Goal: Task Accomplishment & Management: Complete application form

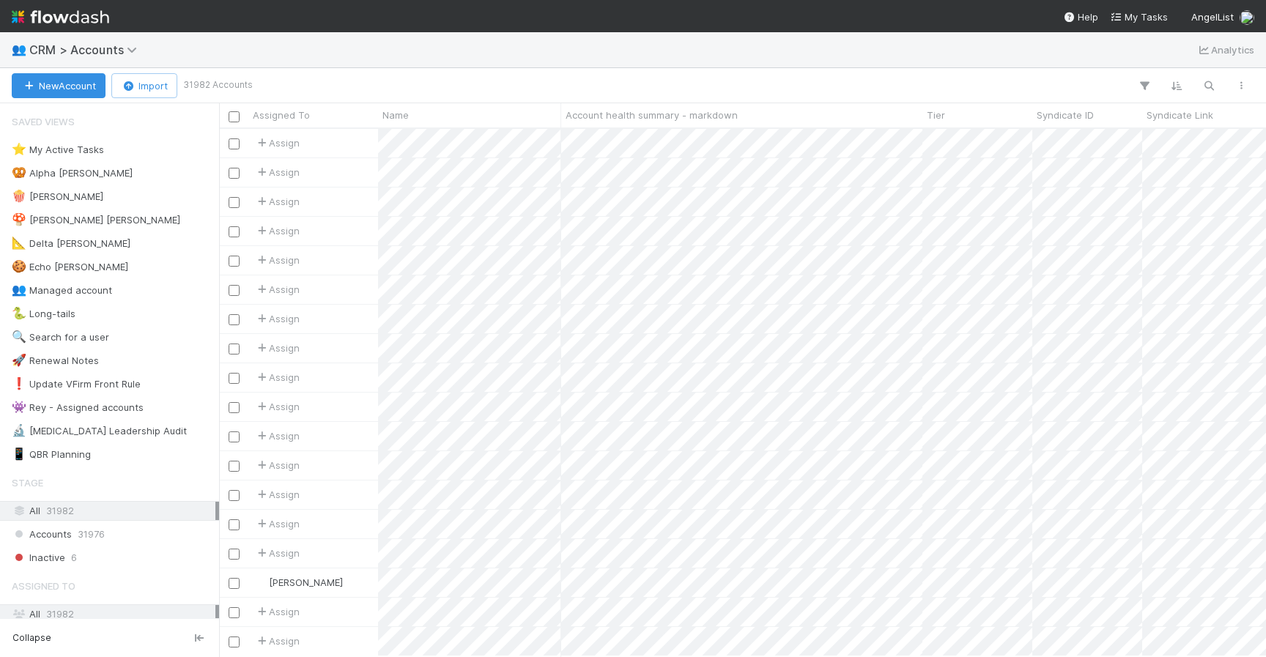
scroll to position [527, 1047]
click at [1206, 94] on button "button" at bounding box center [1208, 85] width 26 height 19
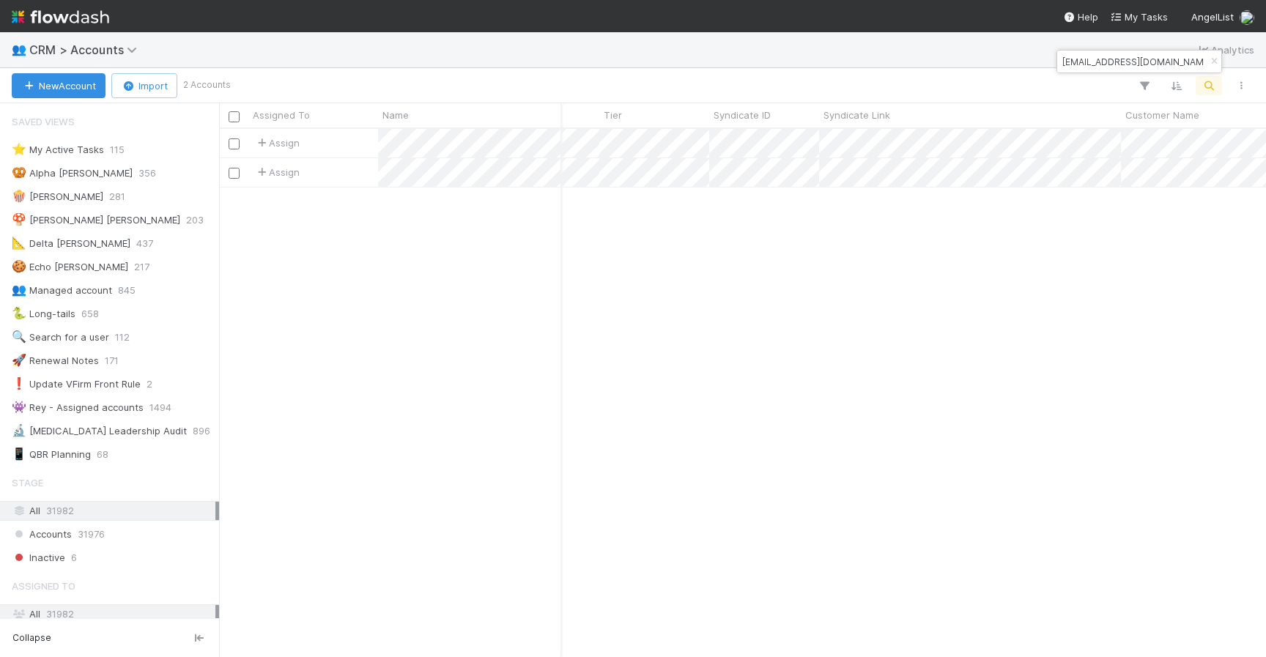
scroll to position [0, 0]
type input "rahul@kcap.in"
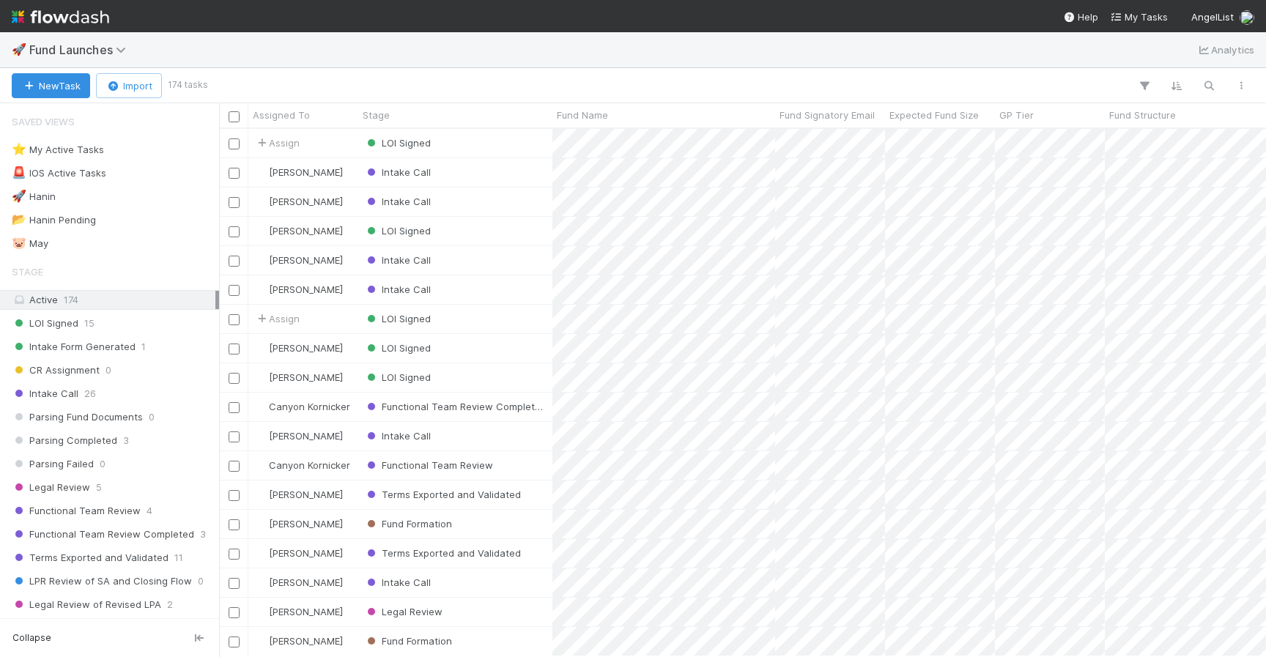
scroll to position [0, 1]
click at [1207, 89] on icon "button" at bounding box center [1208, 85] width 15 height 13
type input "d"
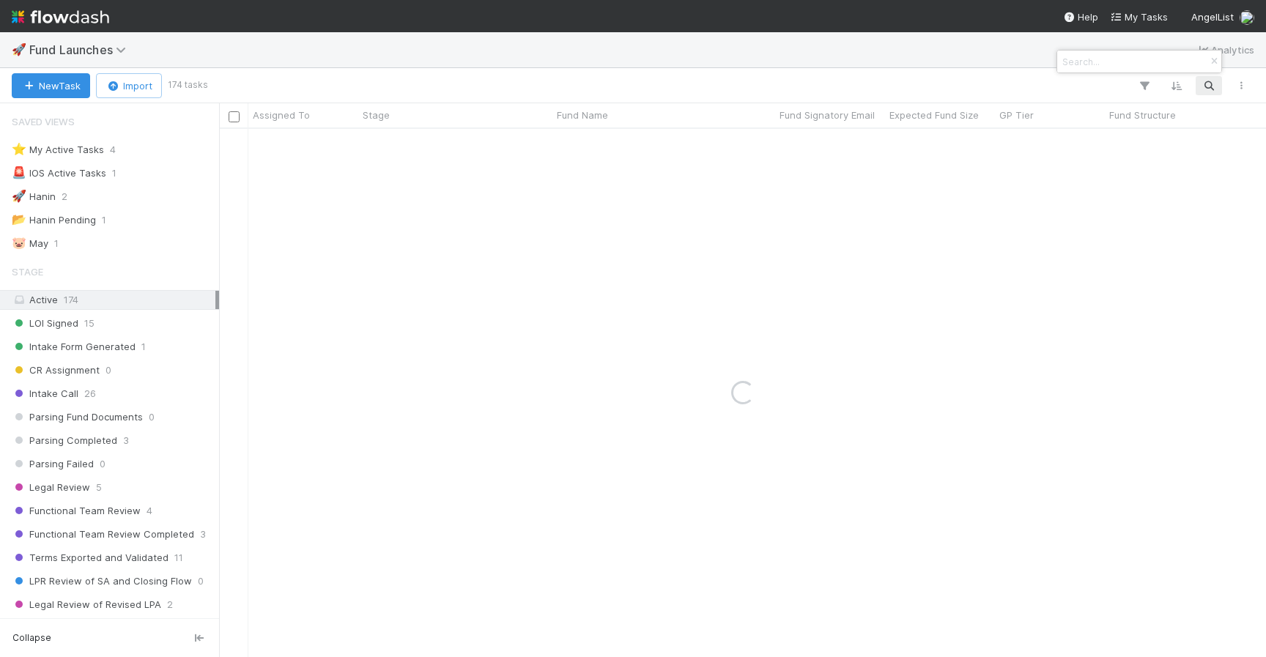
type input "f"
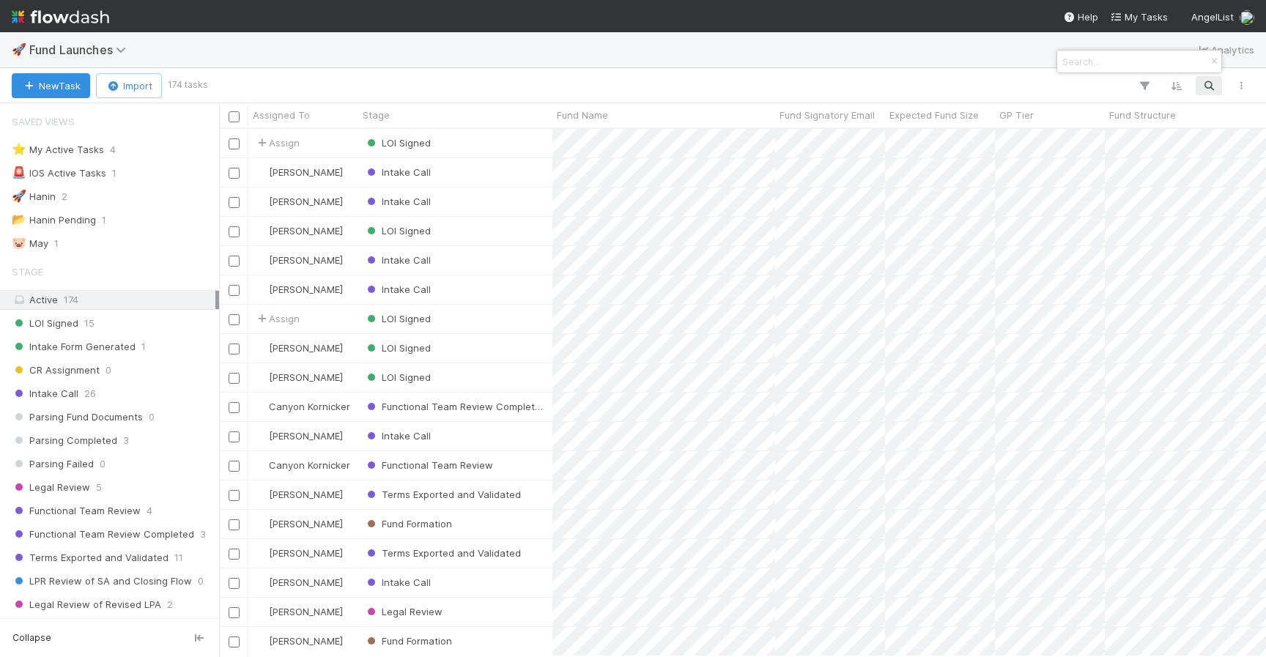
scroll to position [527, 1047]
click at [541, 89] on div at bounding box center [633, 328] width 1266 height 657
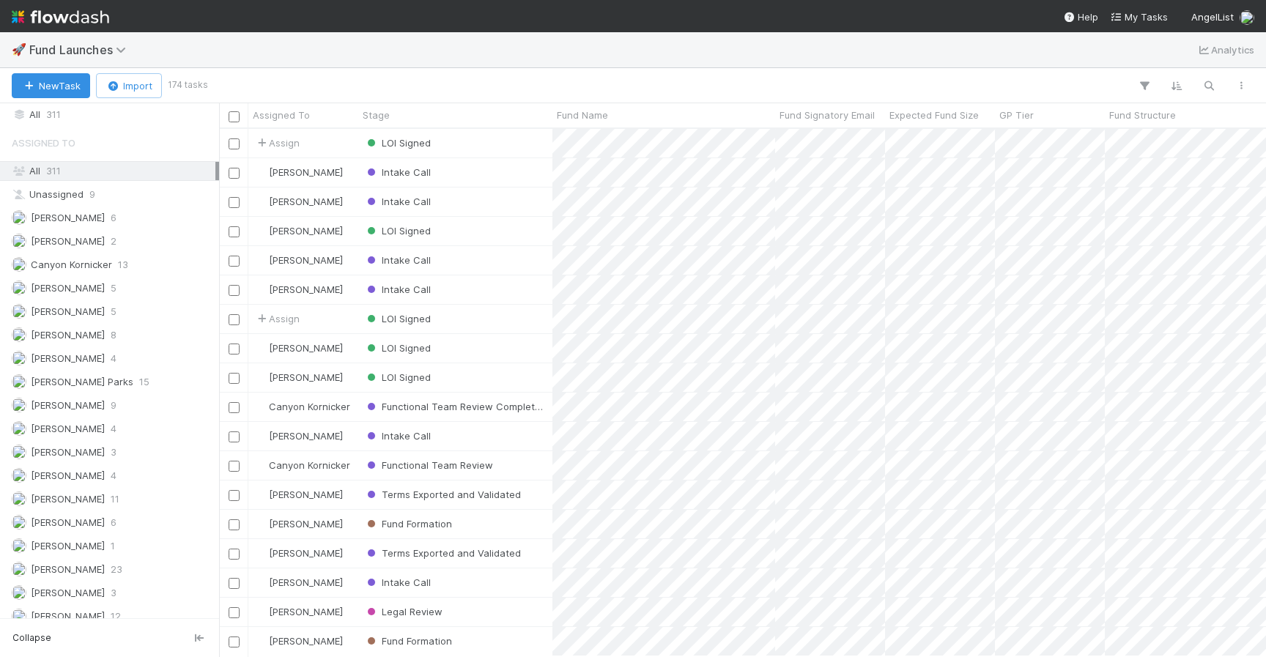
scroll to position [1035, 0]
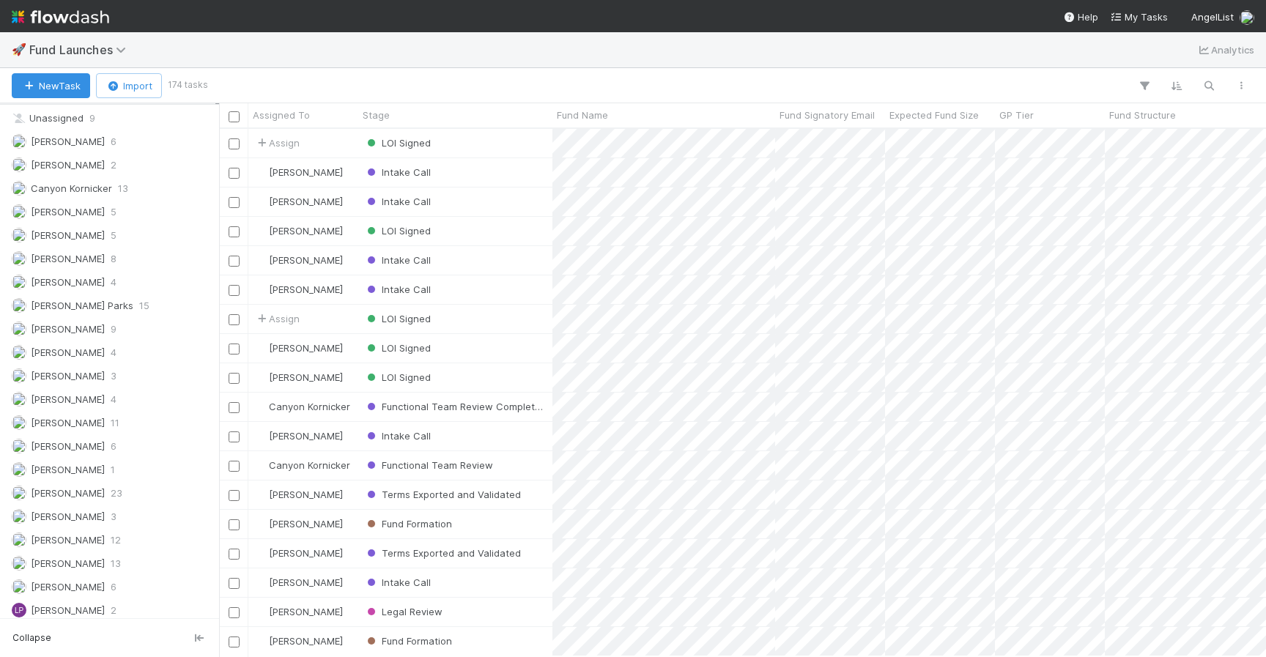
click at [66, 576] on div "Assigned To All 311 Unassigned 9 Amy Saks 6 Archit Dhar 2 Canyon Kornicker 13 C…" at bounding box center [109, 582] width 219 height 1061
click at [66, 583] on span "Leia Slosberg" at bounding box center [68, 587] width 74 height 12
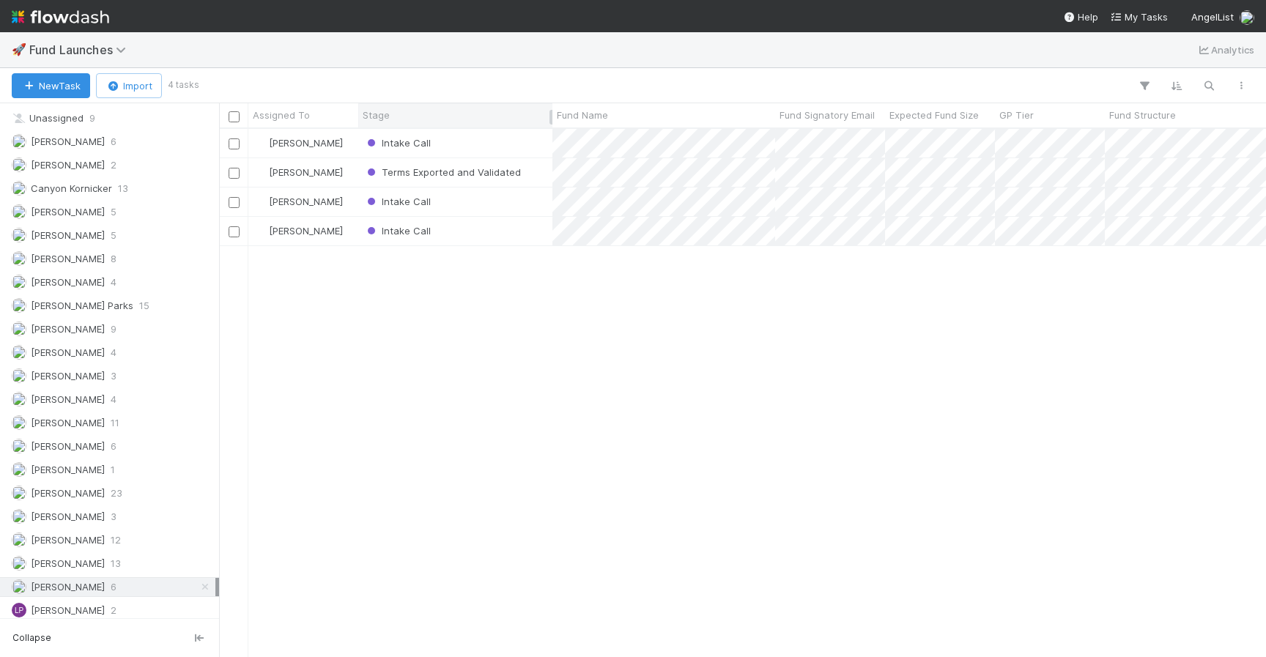
scroll to position [527, 1047]
click at [527, 168] on div "Terms Exported and Validated" at bounding box center [455, 172] width 194 height 29
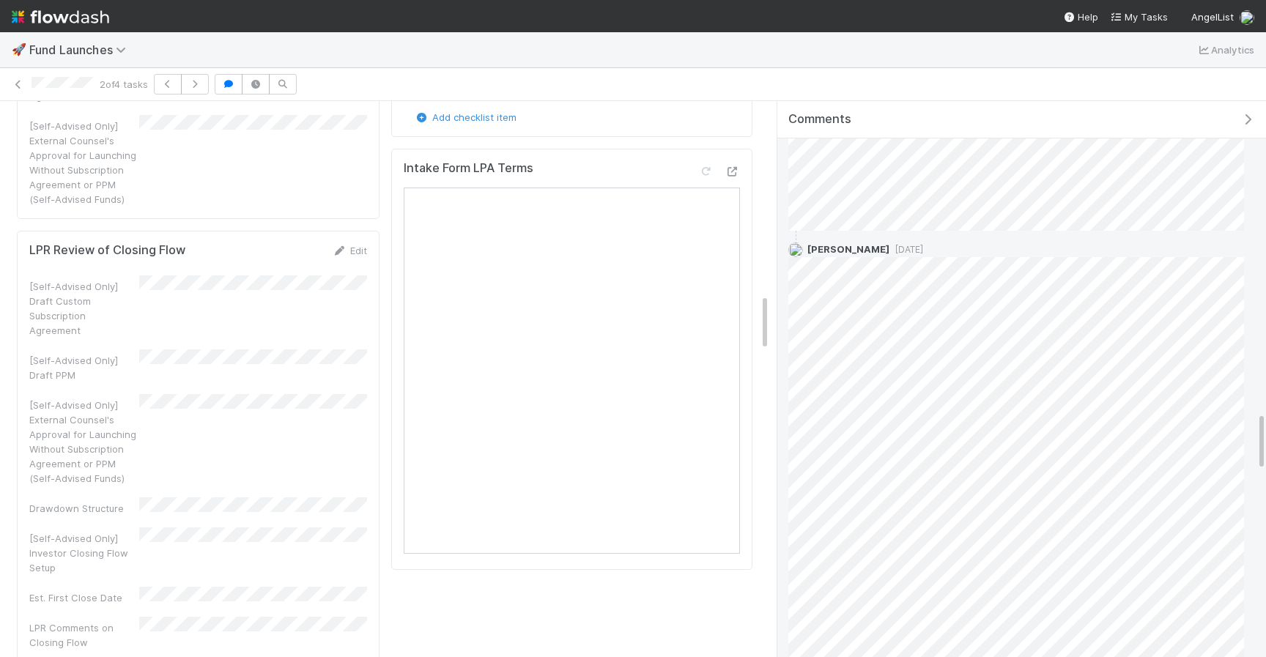
scroll to position [2902, 0]
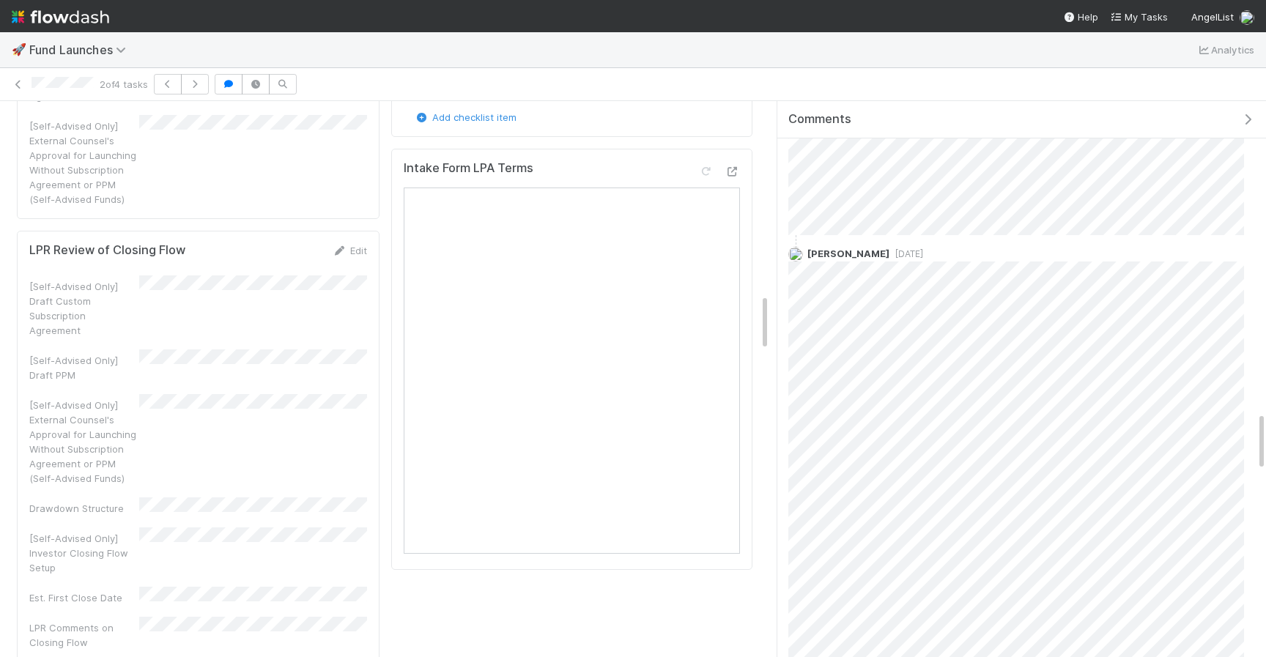
click at [553, 536] on div "Stage SLA and Timeline Terms Exported Stage Instructions Checklist Terms Export…" at bounding box center [571, 396] width 373 height 4065
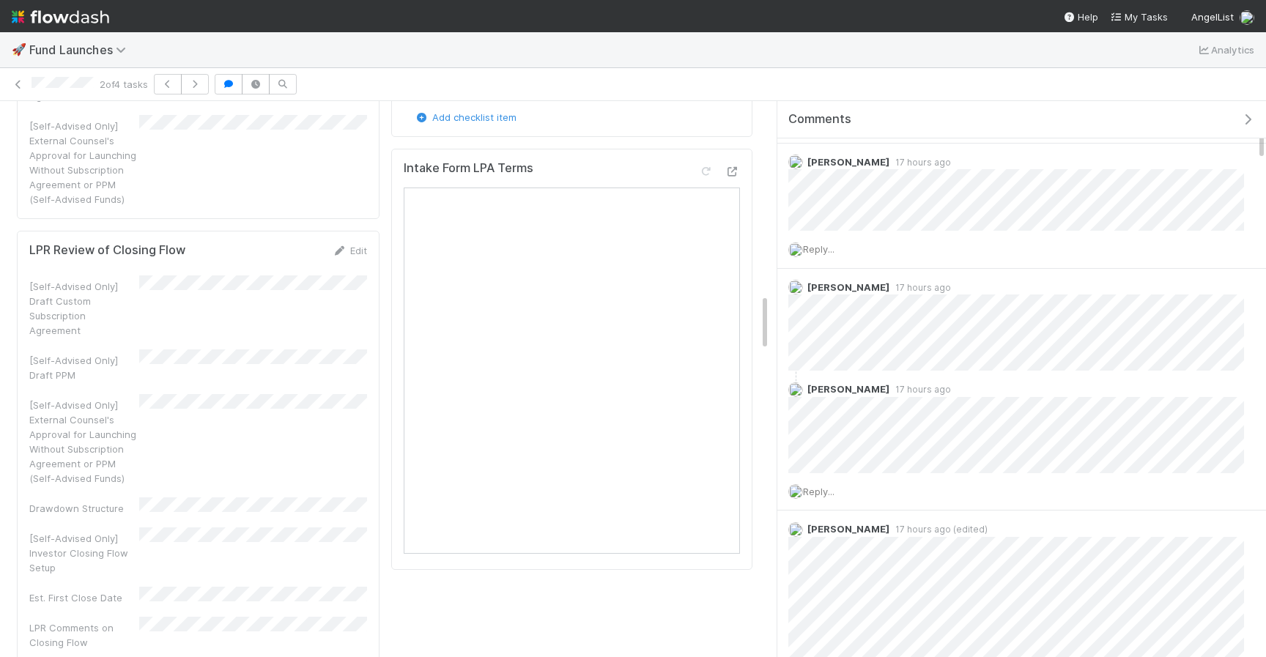
scroll to position [0, 0]
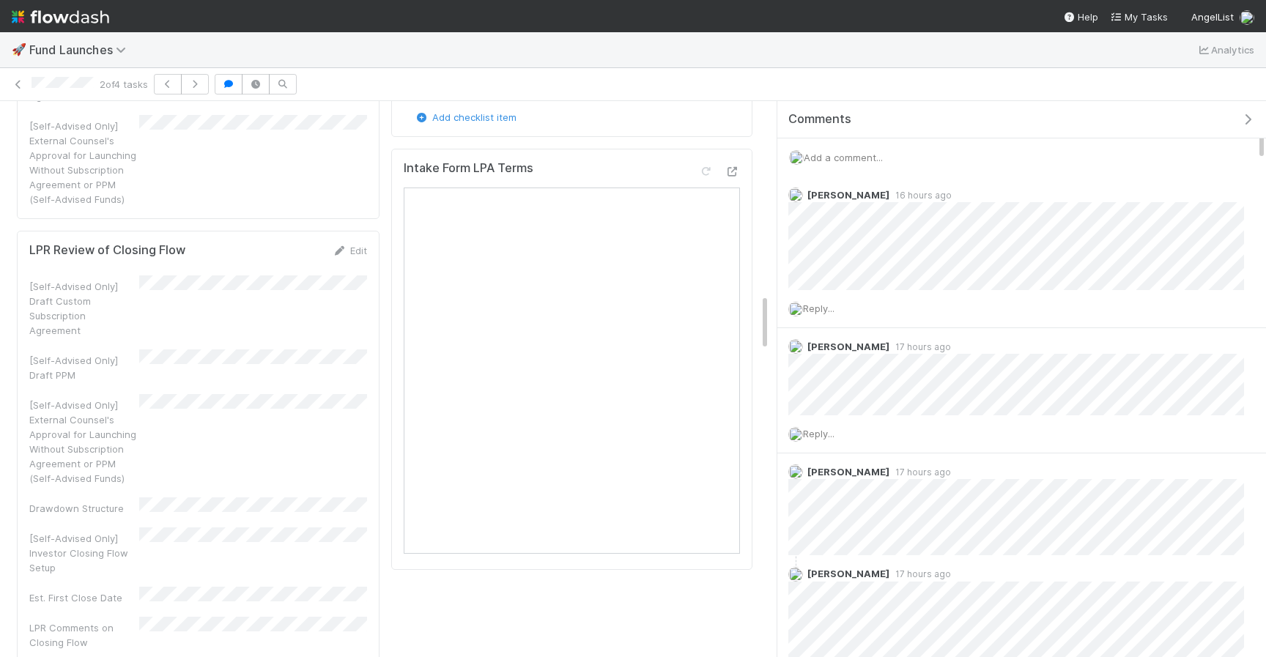
click at [866, 156] on span "Add a comment..." at bounding box center [842, 158] width 79 height 12
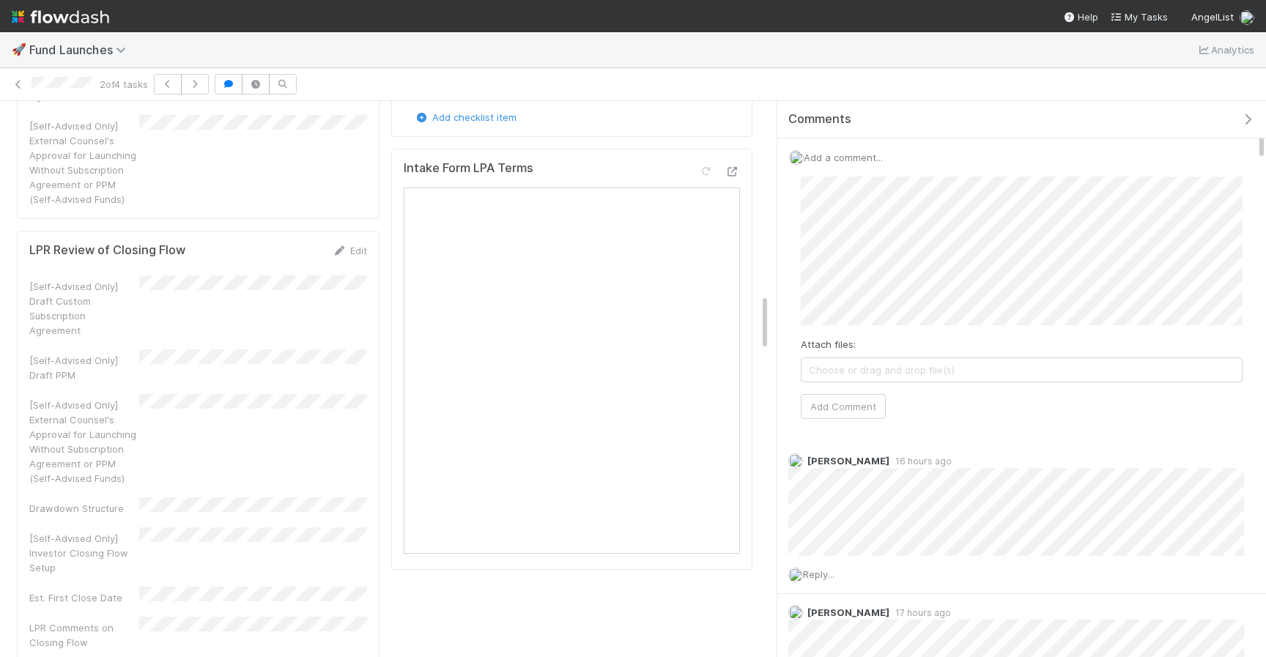
click at [1058, 330] on div "Attach files: Choose or drag and drop file(s) Add Comment" at bounding box center [1022, 298] width 442 height 242
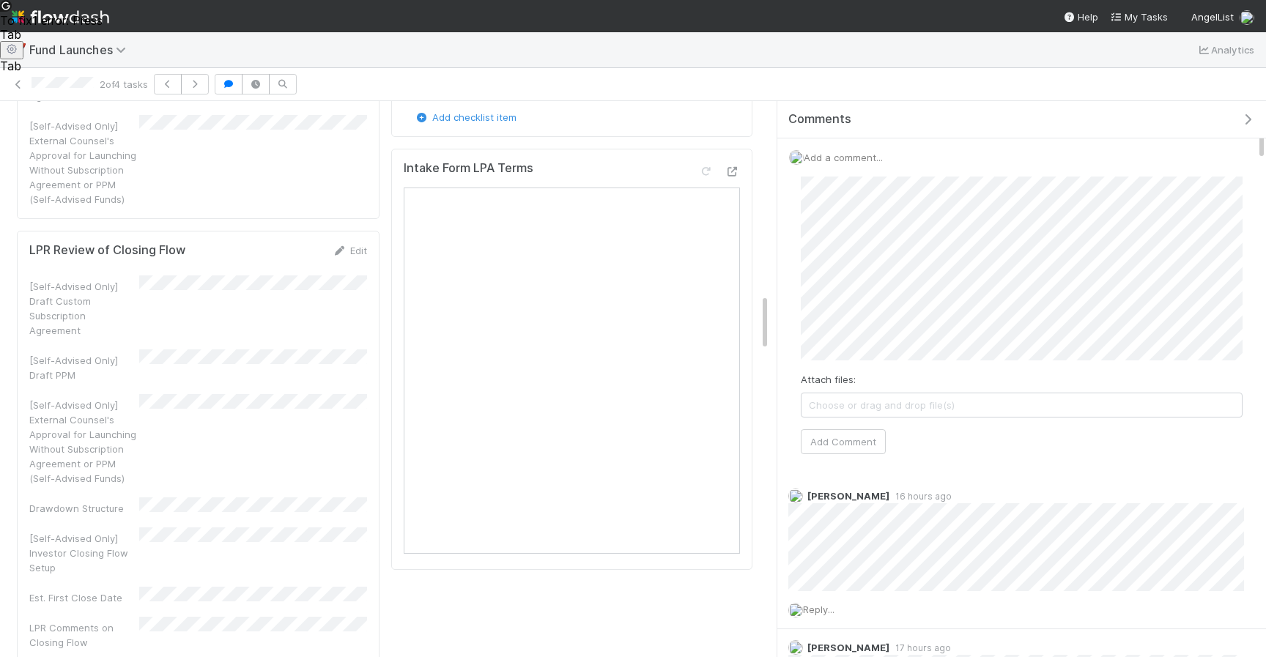
click at [526, 606] on div "Stage SLA and Timeline Terms Exported Stage Instructions Checklist Terms Export…" at bounding box center [571, 396] width 373 height 4065
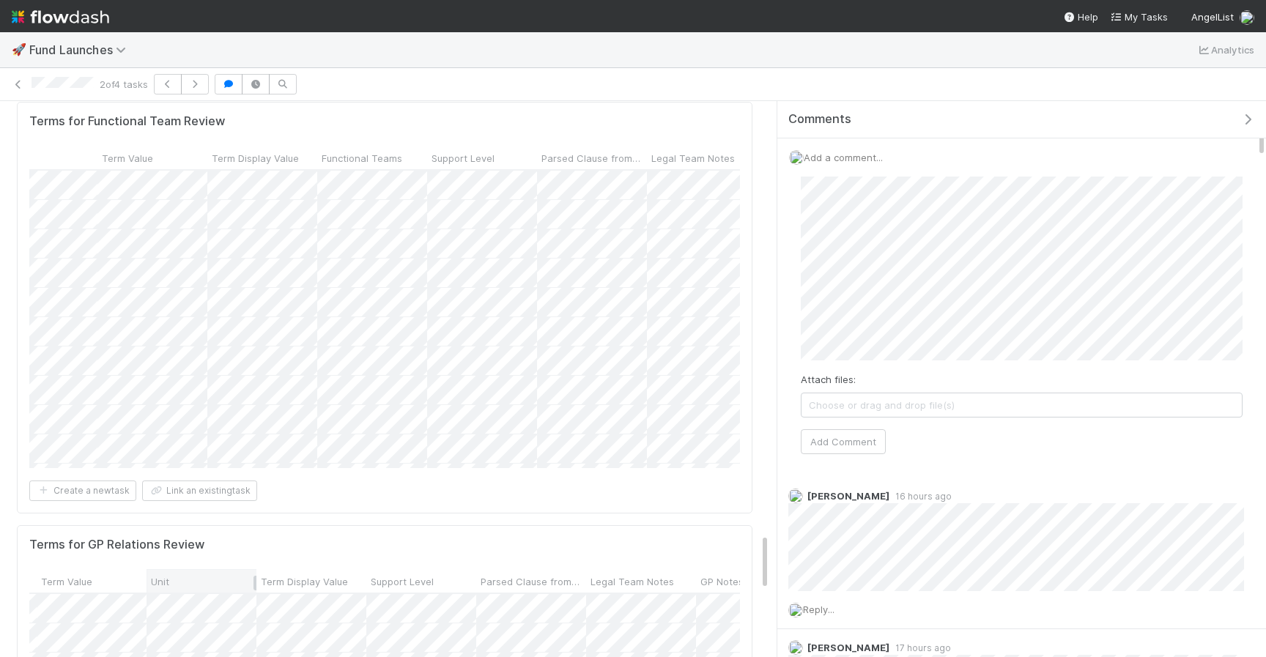
scroll to position [0, 470]
click at [853, 426] on div "Attach files: Choose or drag and drop file(s) Add Comment" at bounding box center [1022, 316] width 442 height 278
click at [853, 437] on button "Add Comment" at bounding box center [843, 441] width 85 height 25
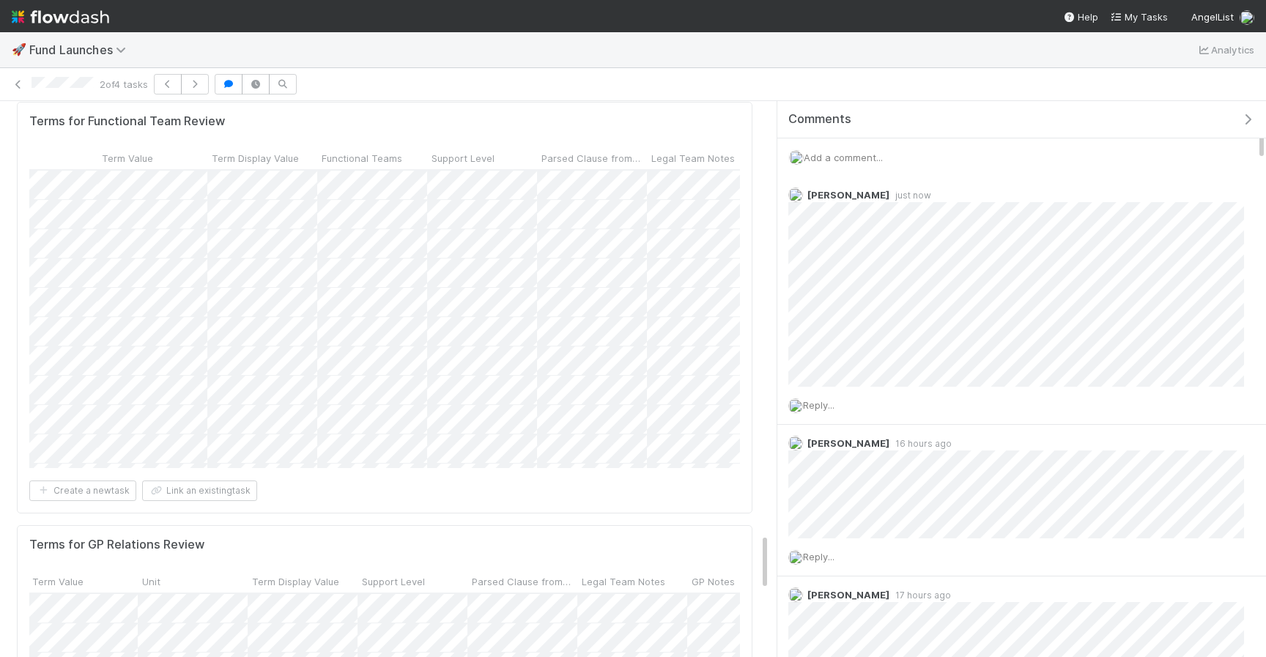
click at [899, 157] on div "Add a comment..." at bounding box center [1021, 157] width 489 height 38
click at [858, 157] on span "Add a comment..." at bounding box center [842, 158] width 79 height 12
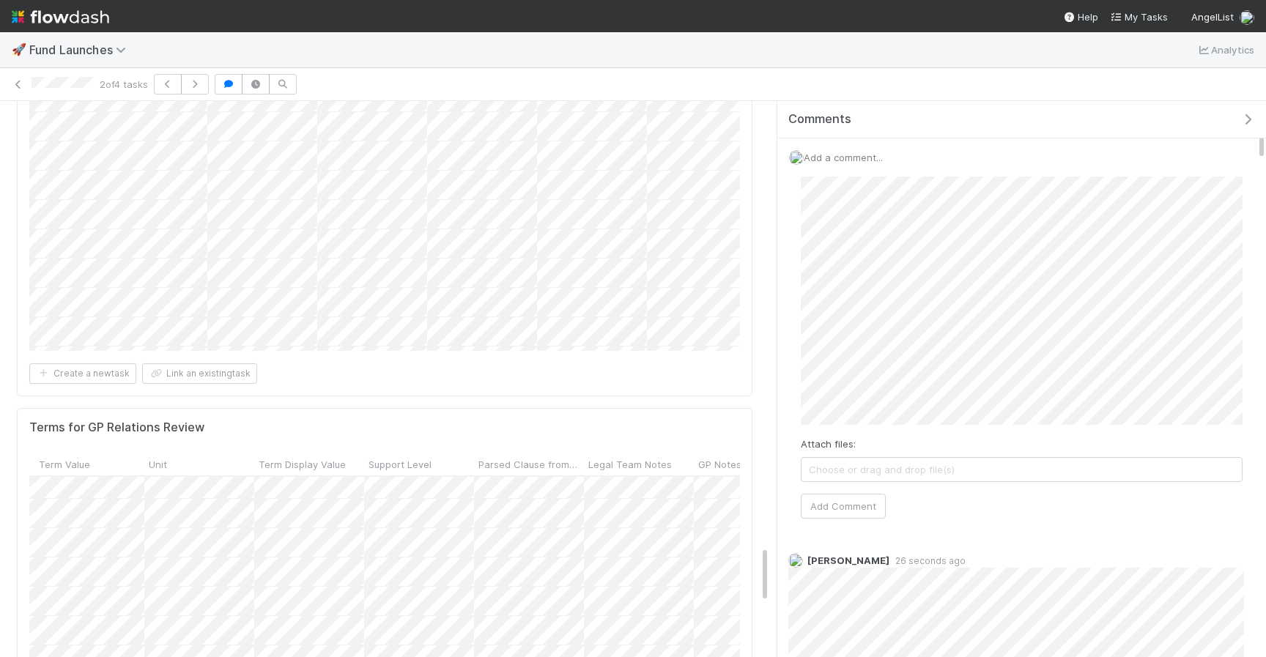
scroll to position [1095, 454]
click at [763, 185] on div "Terms Exported and Validated Leia Slosberg Export Terms to Venture Send Custom …" at bounding box center [633, 379] width 1266 height 556
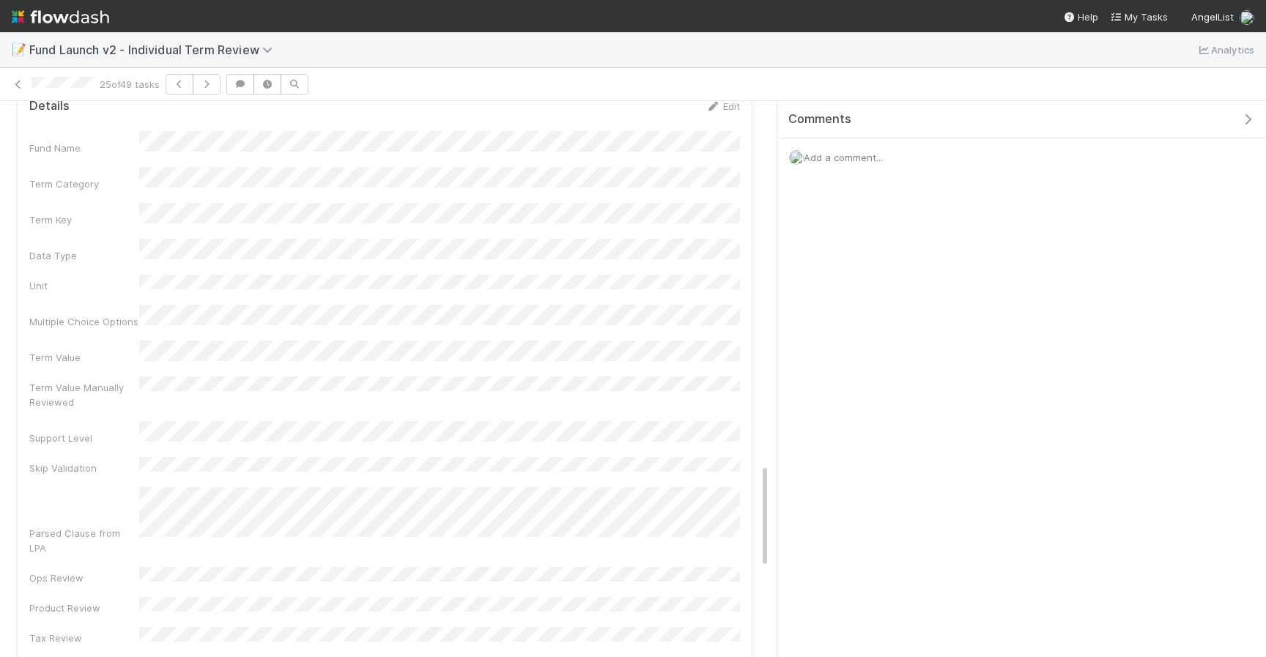
scroll to position [1925, 0]
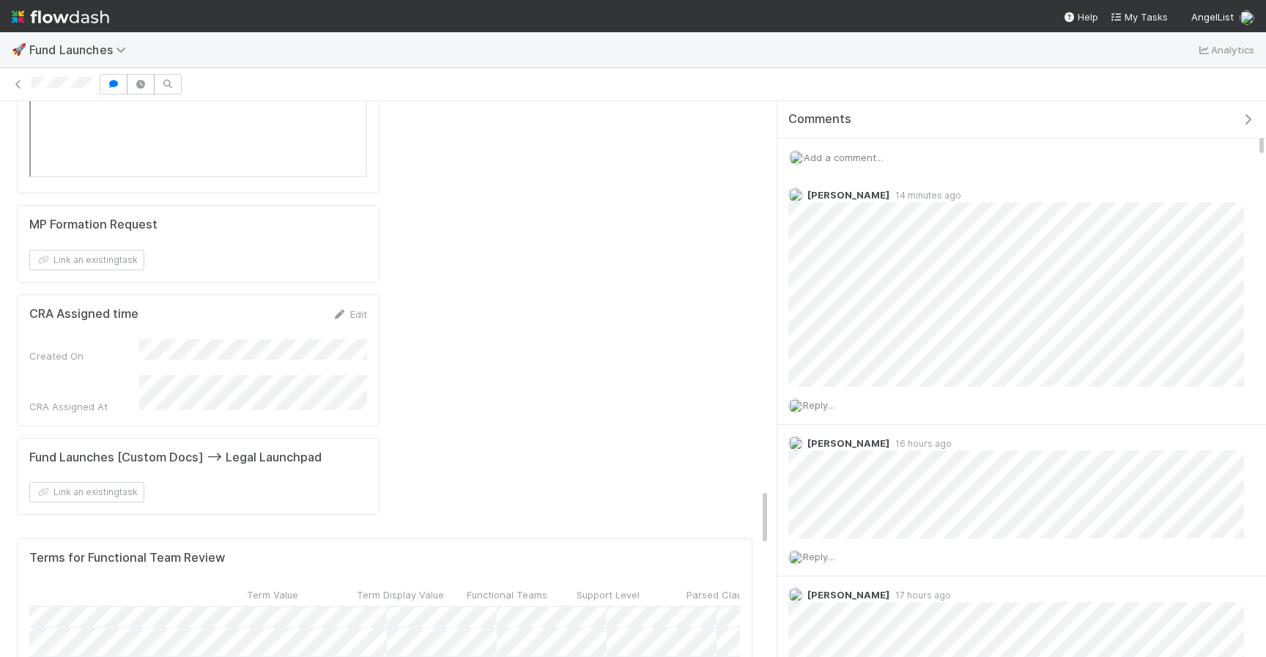
scroll to position [9, 523]
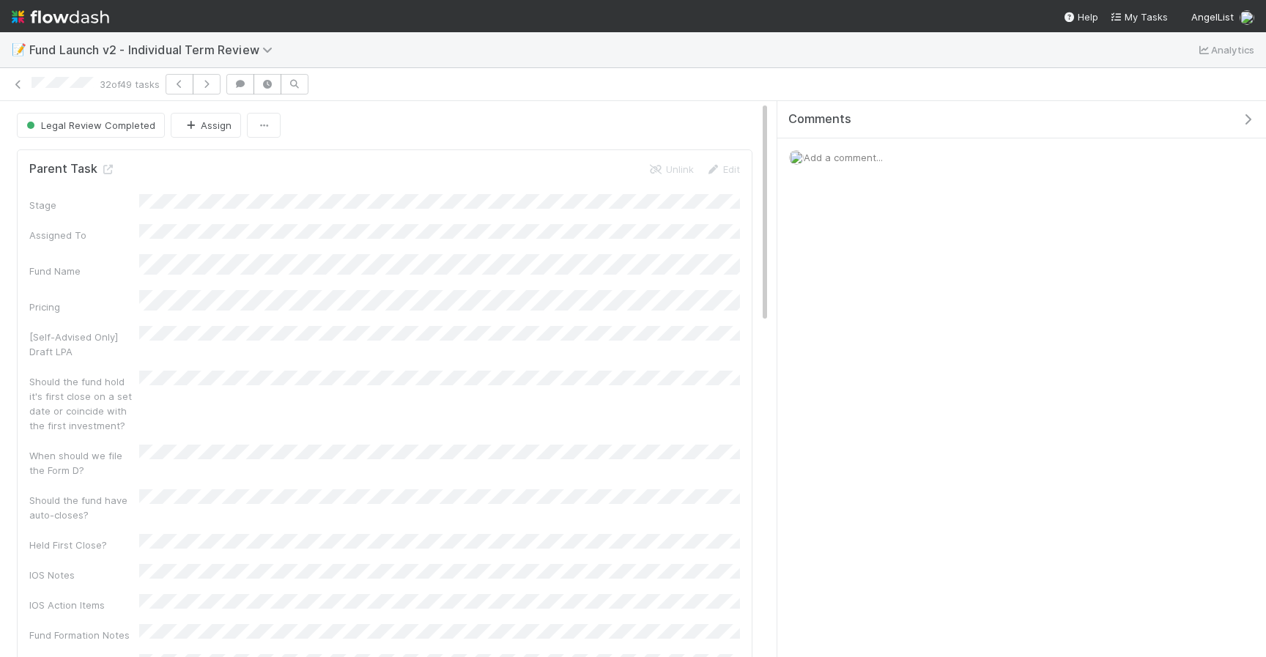
click at [26, 83] on div "32 of 49 tasks" at bounding box center [633, 84] width 1266 height 21
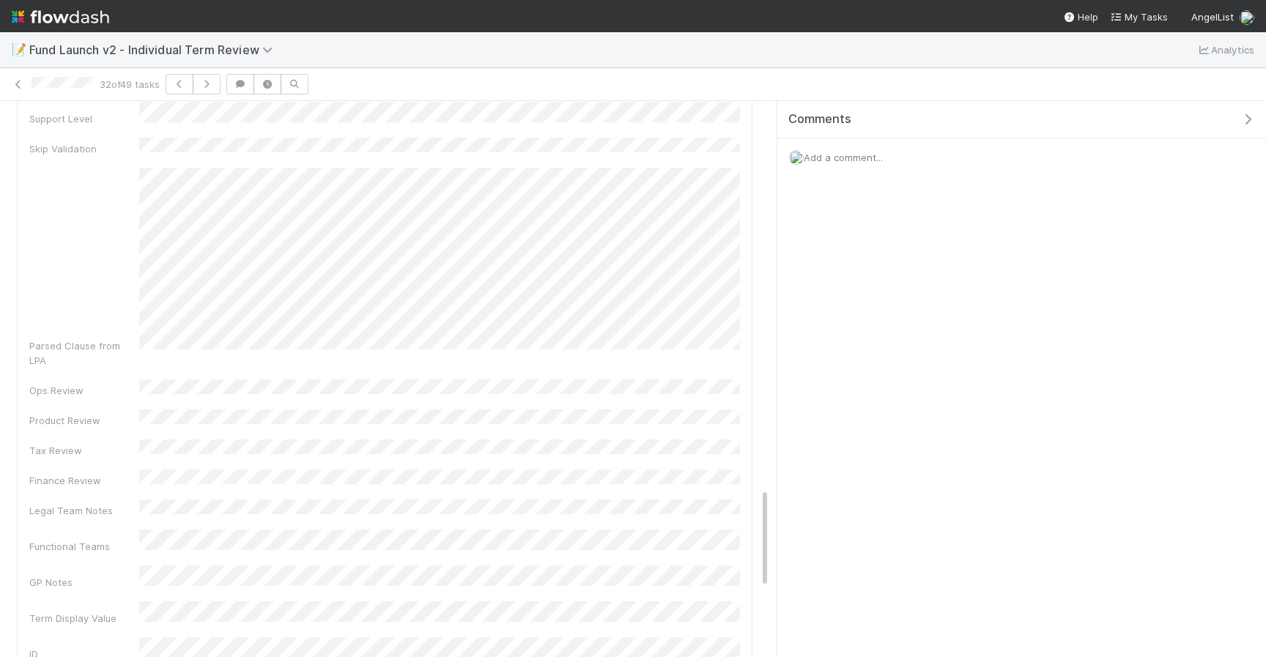
scroll to position [2106, 0]
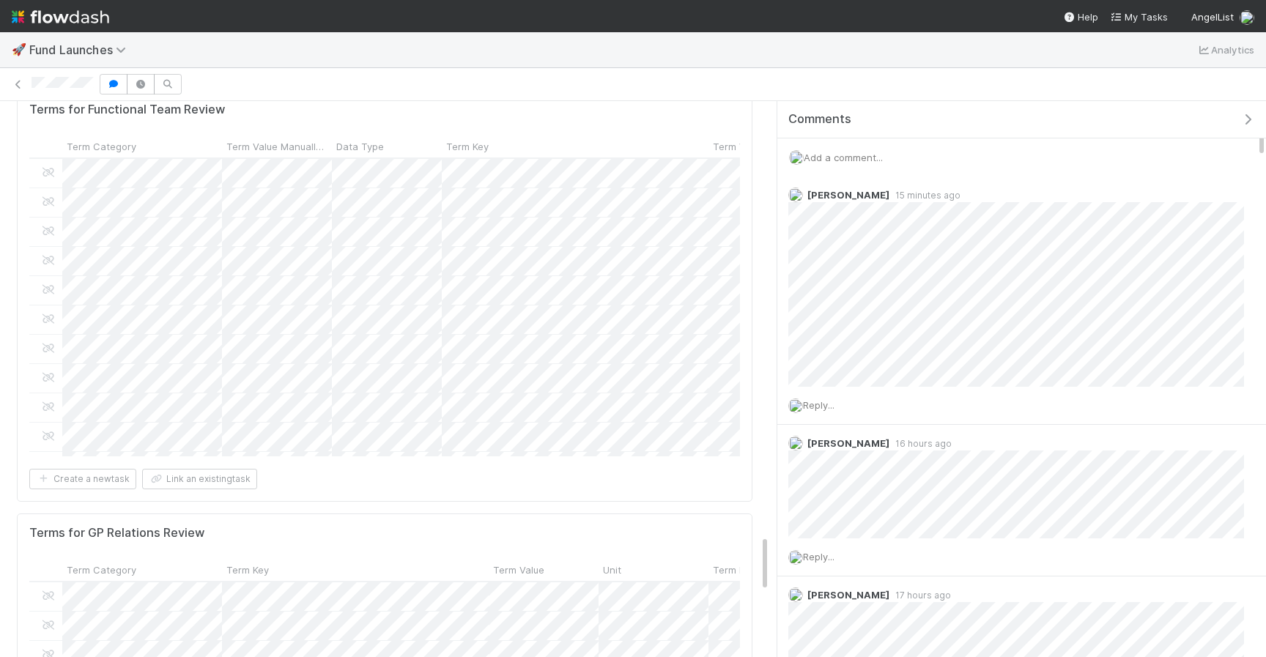
scroll to position [0, 277]
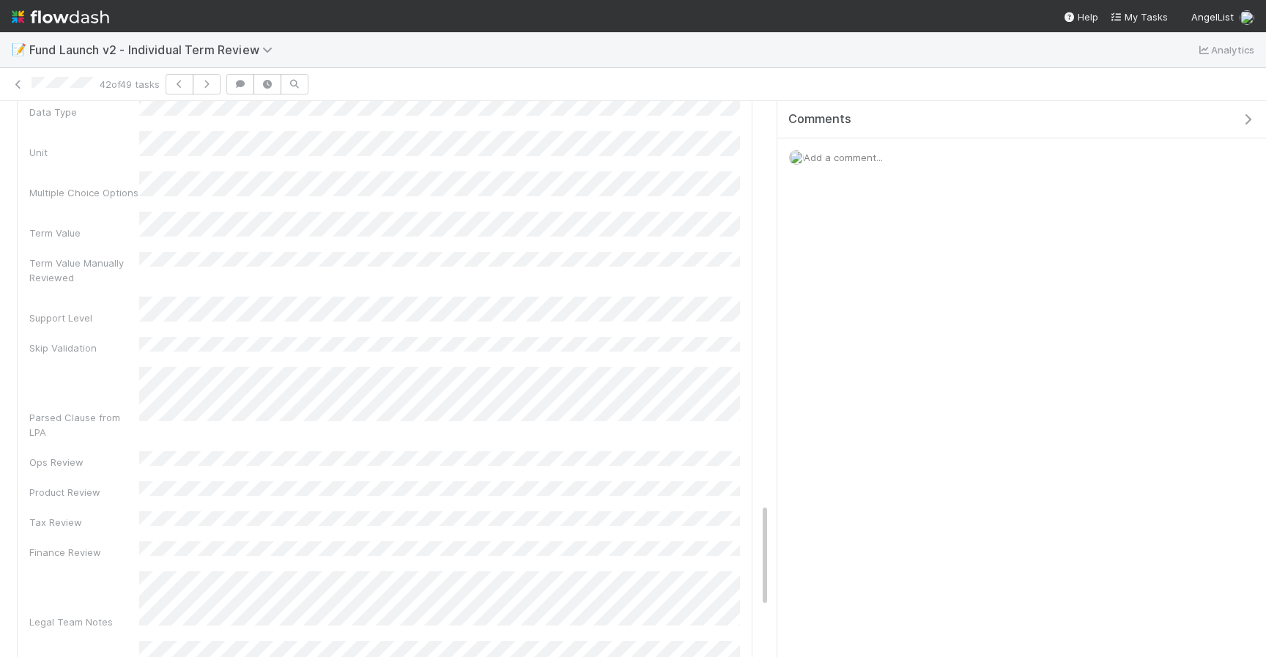
scroll to position [2148, 0]
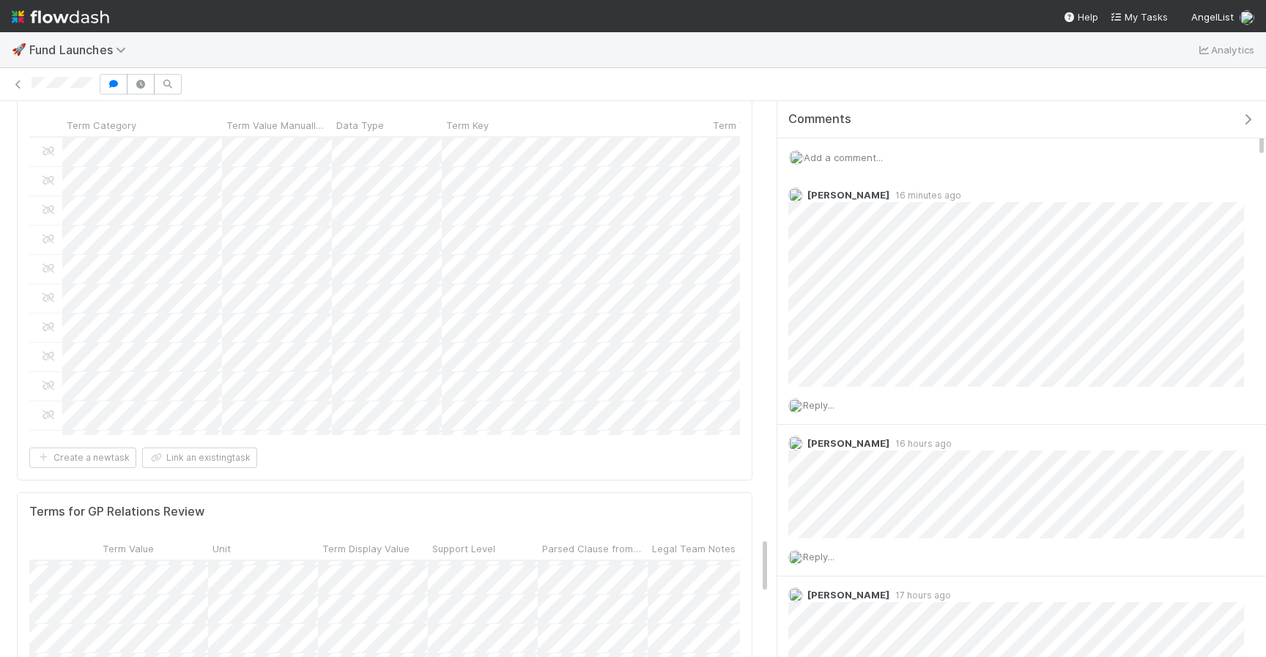
scroll to position [0, 457]
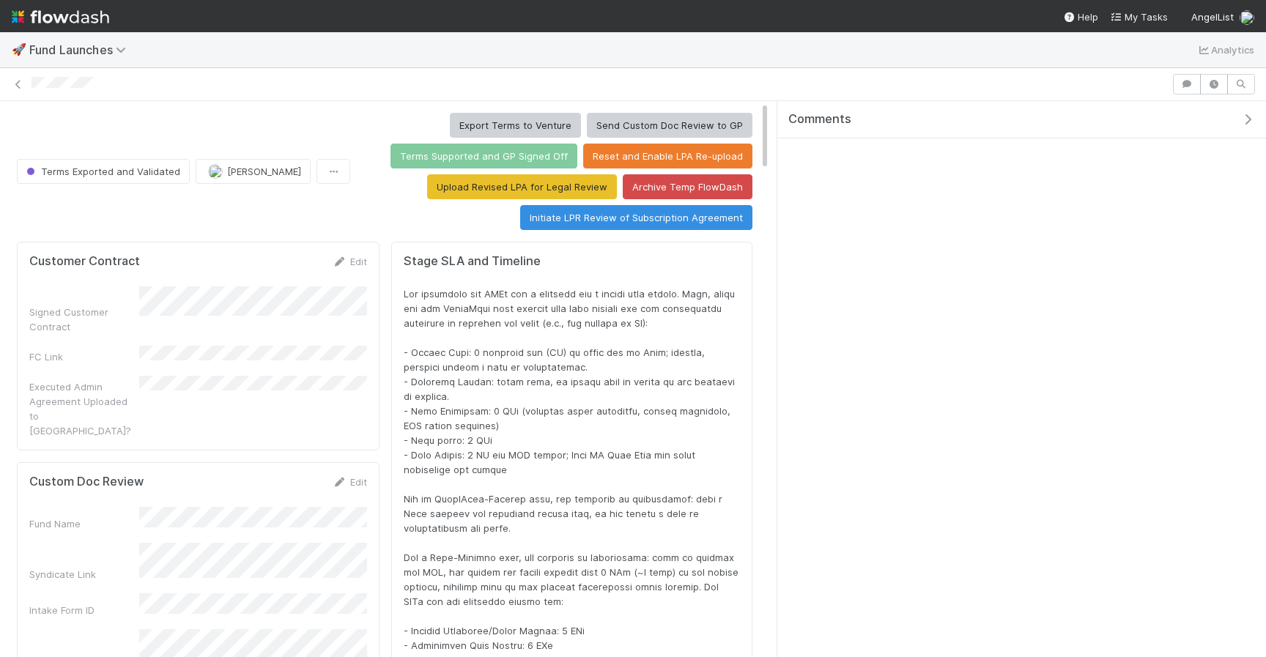
scroll to position [297, 710]
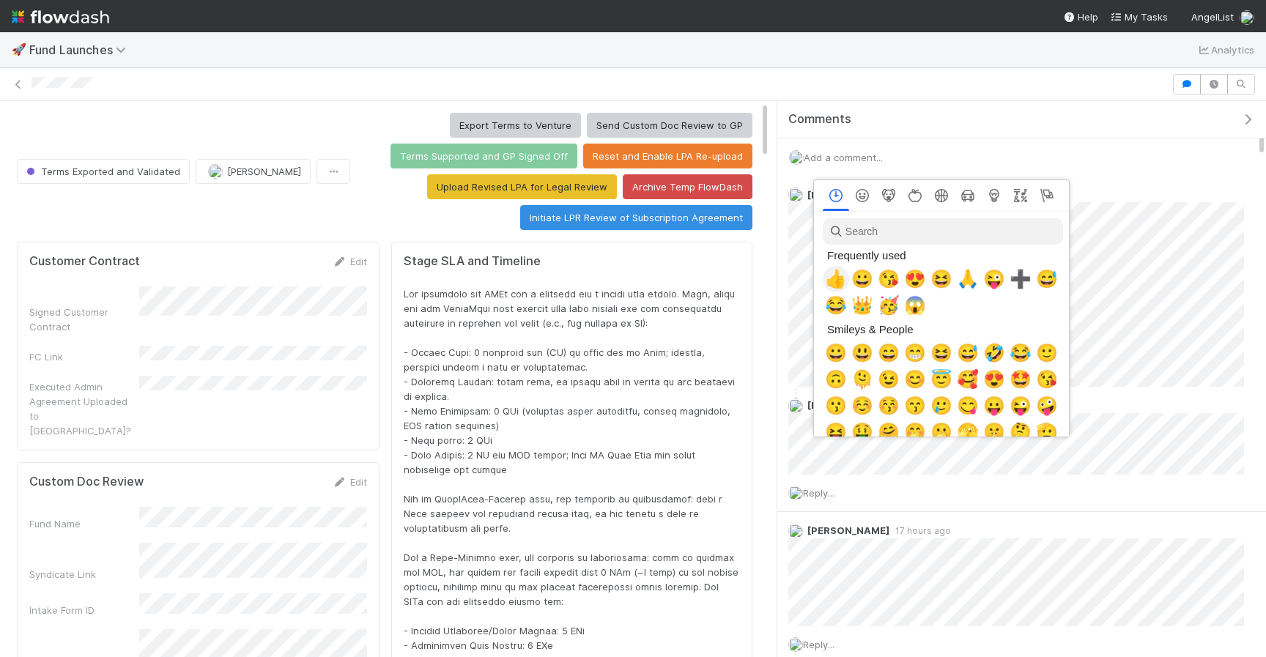
click at [844, 279] on span "👍" at bounding box center [836, 279] width 22 height 21
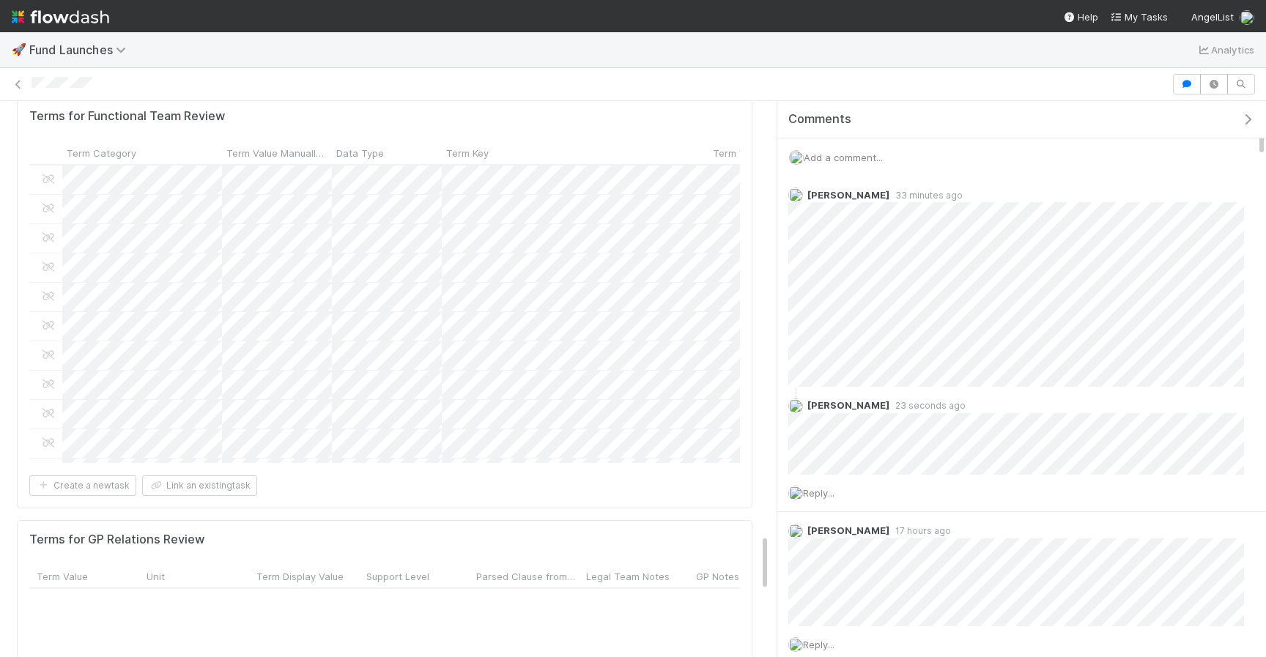
scroll to position [1138, 456]
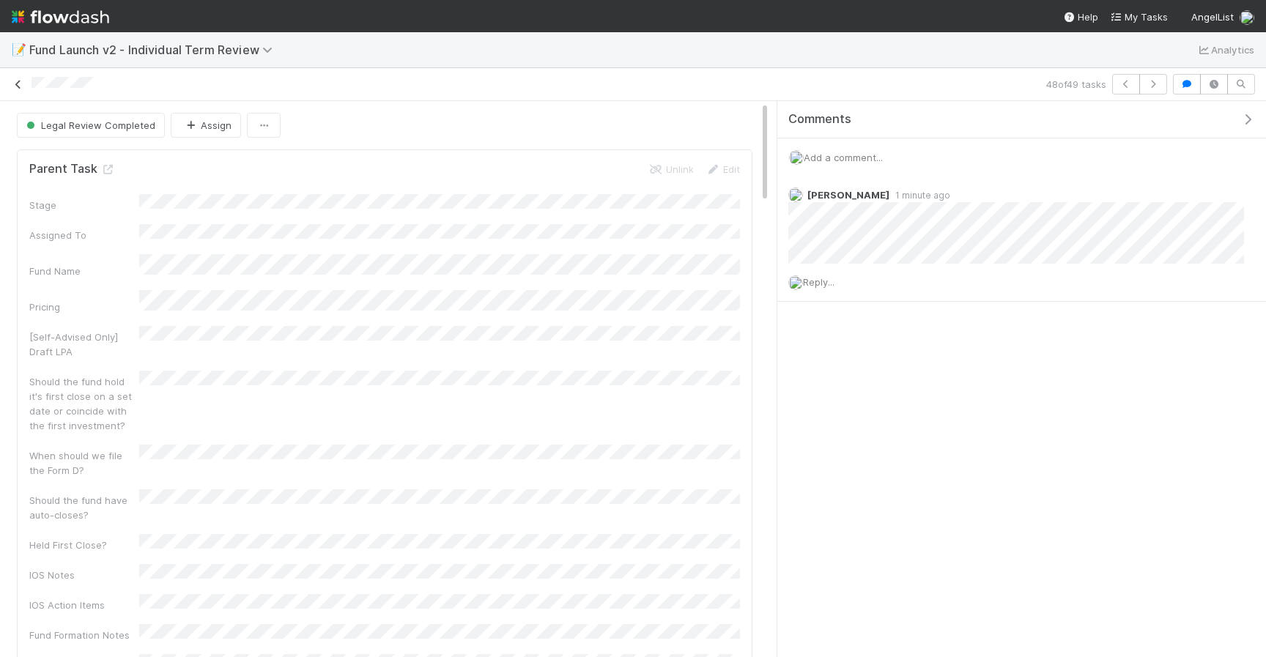
click at [18, 88] on icon at bounding box center [18, 85] width 15 height 10
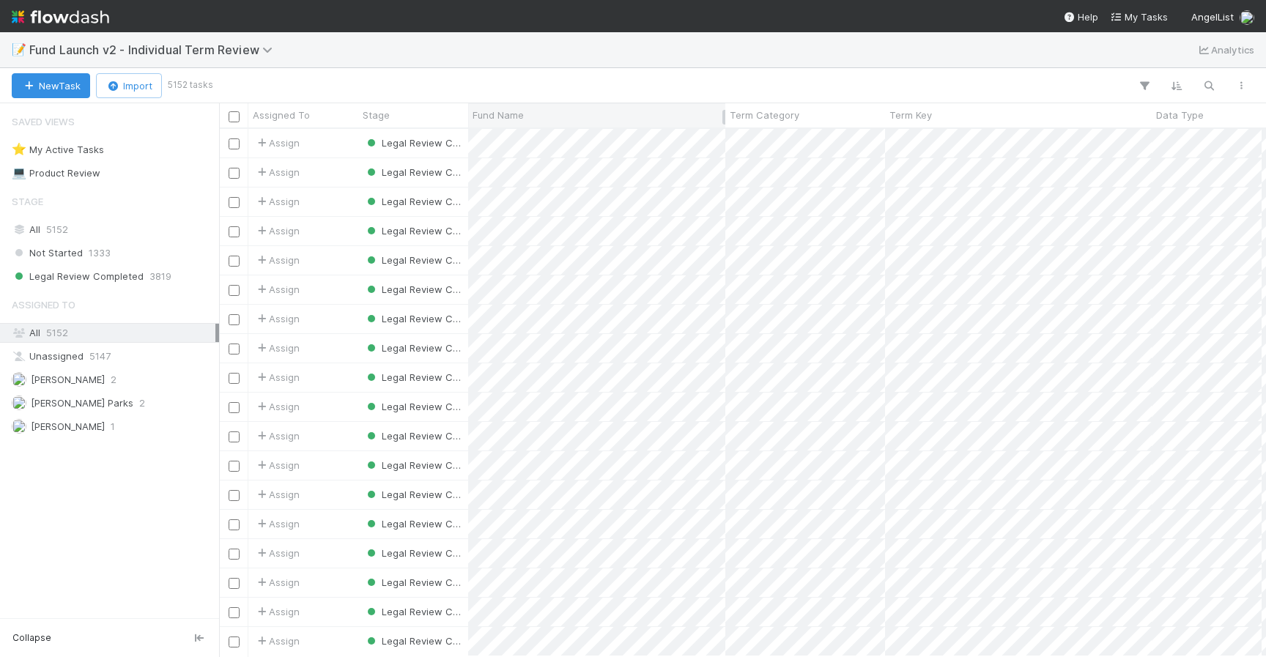
scroll to position [527, 1047]
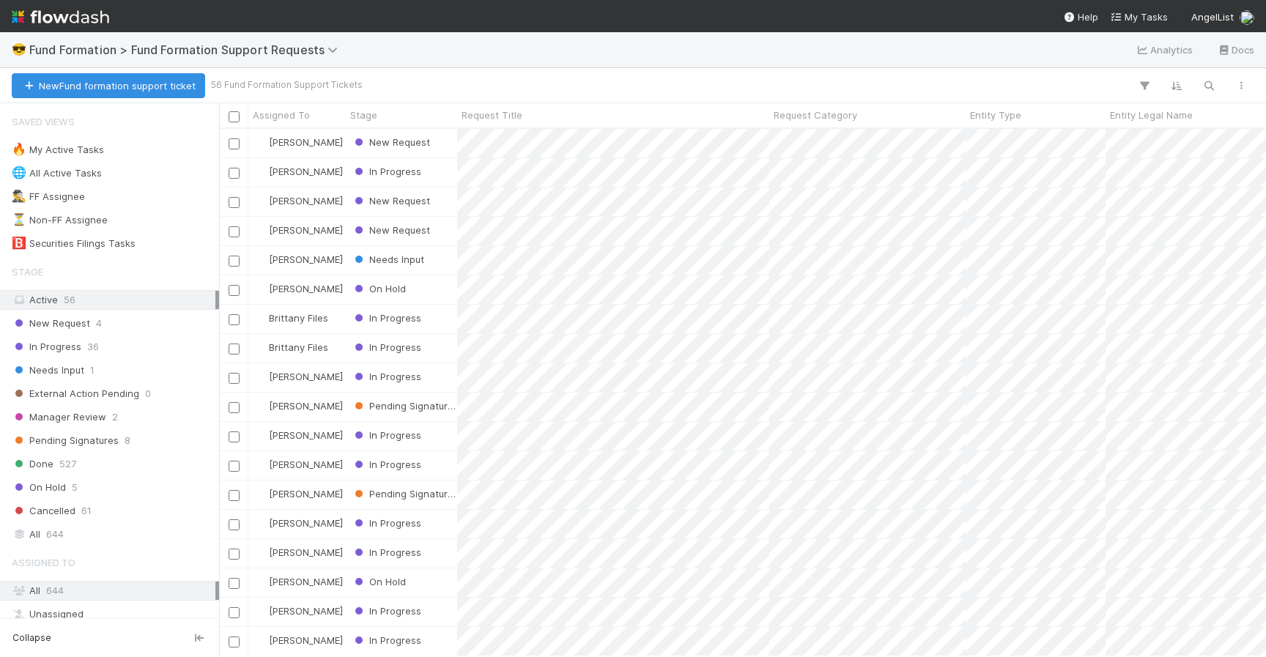
scroll to position [527, 1047]
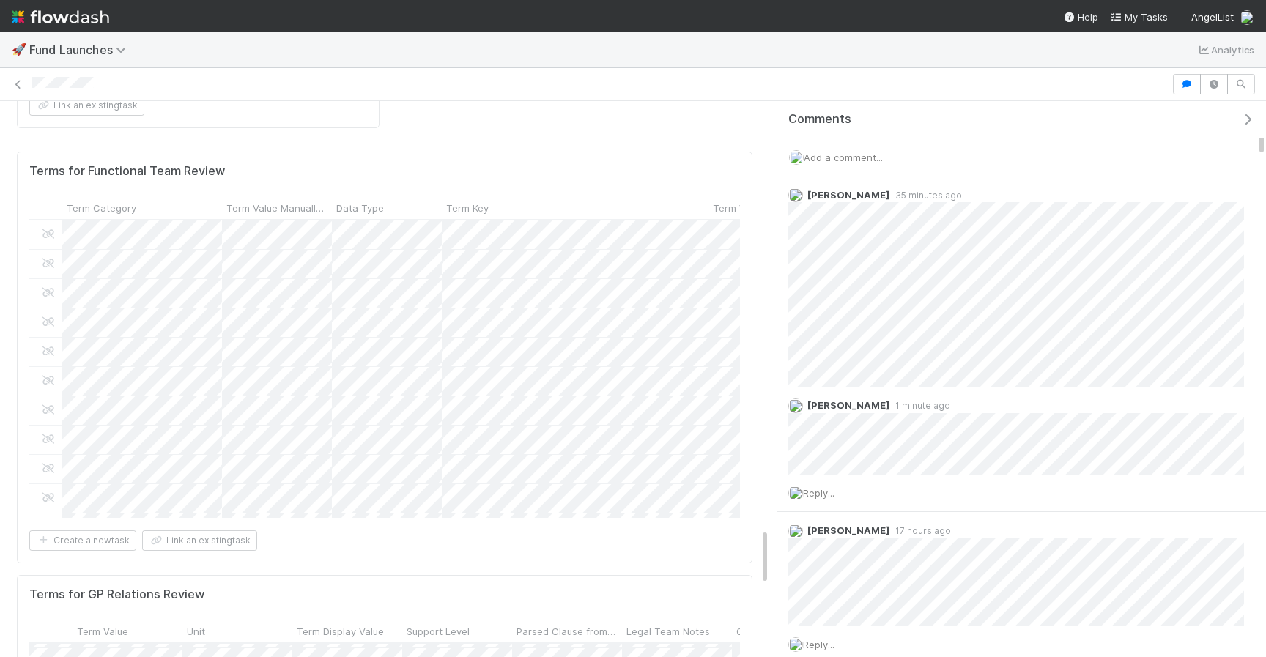
scroll to position [1138, 443]
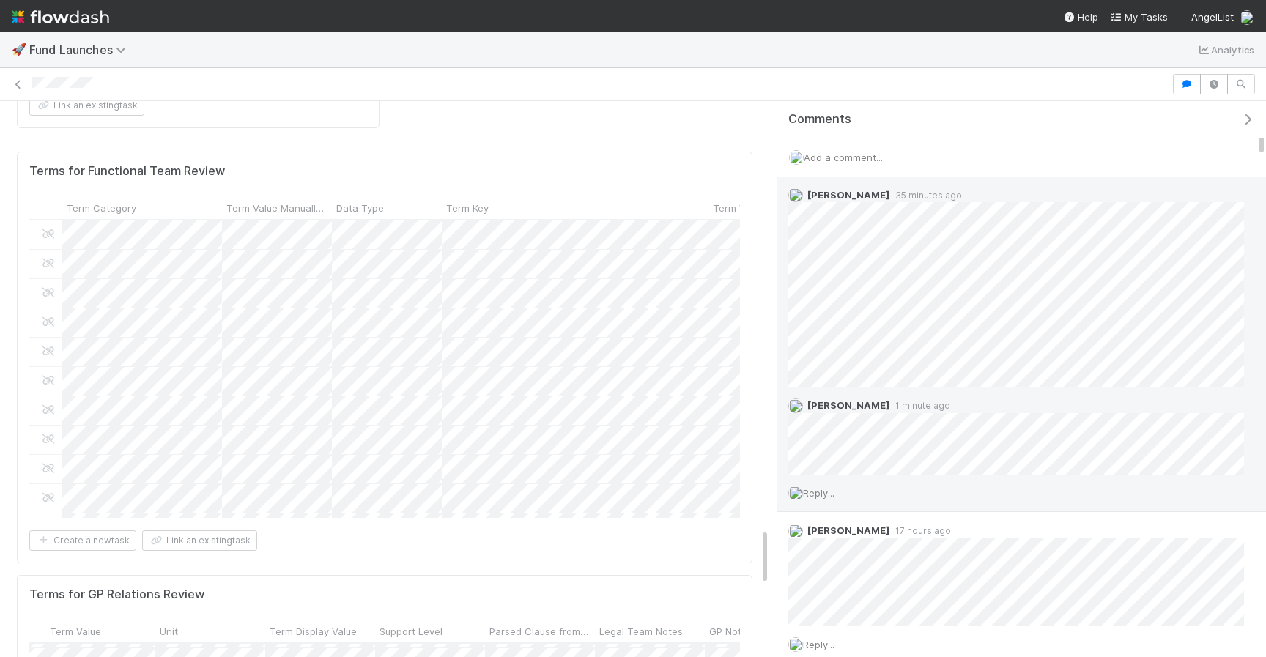
click at [831, 485] on div "Reply..." at bounding box center [1016, 493] width 478 height 37
click at [825, 491] on span "Reply..." at bounding box center [818, 493] width 31 height 12
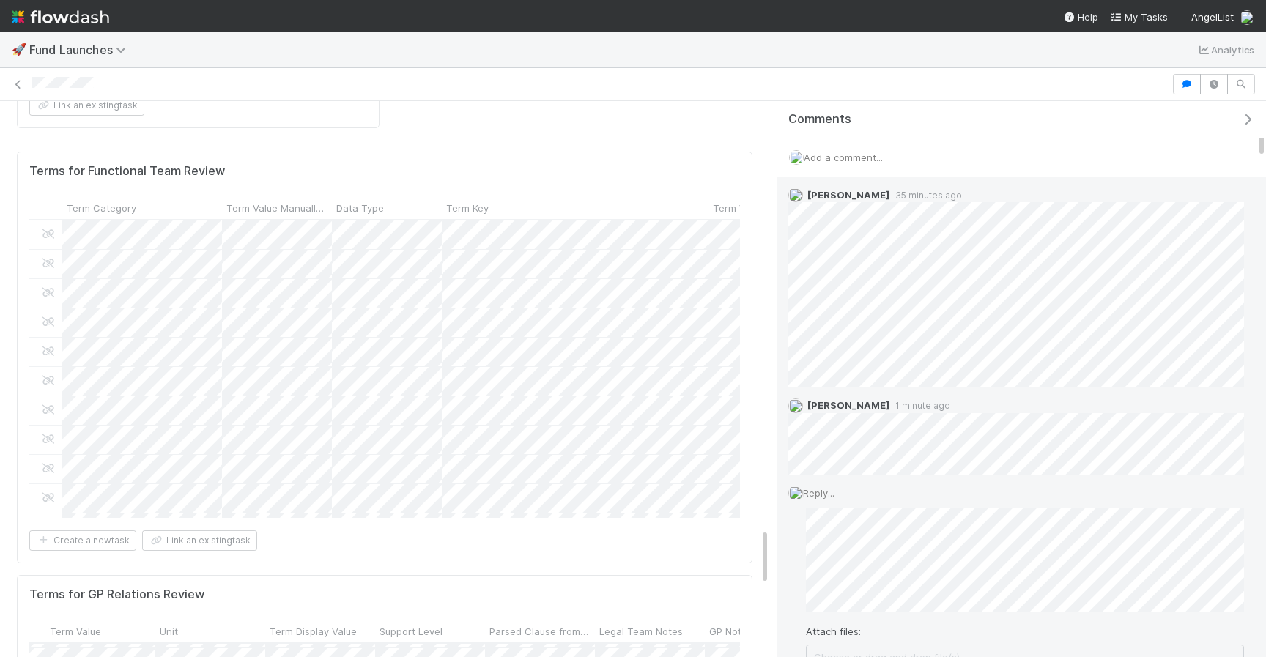
scroll to position [53, 0]
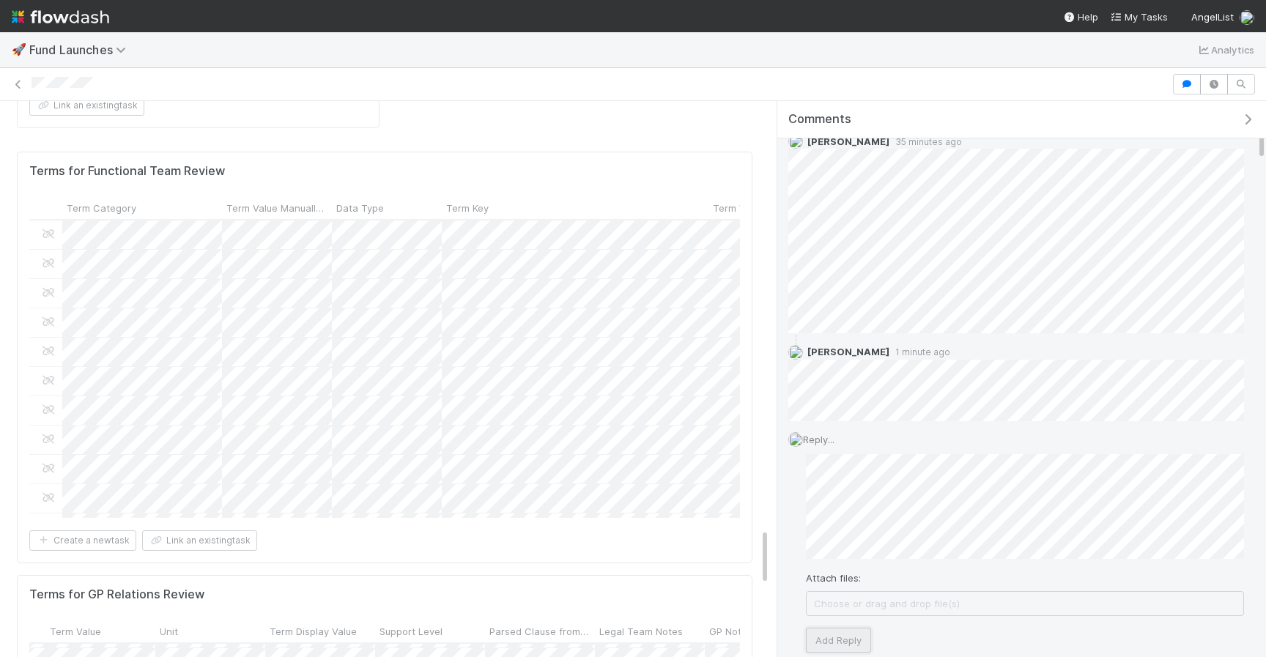
click at [824, 636] on button "Add Reply" at bounding box center [838, 640] width 65 height 25
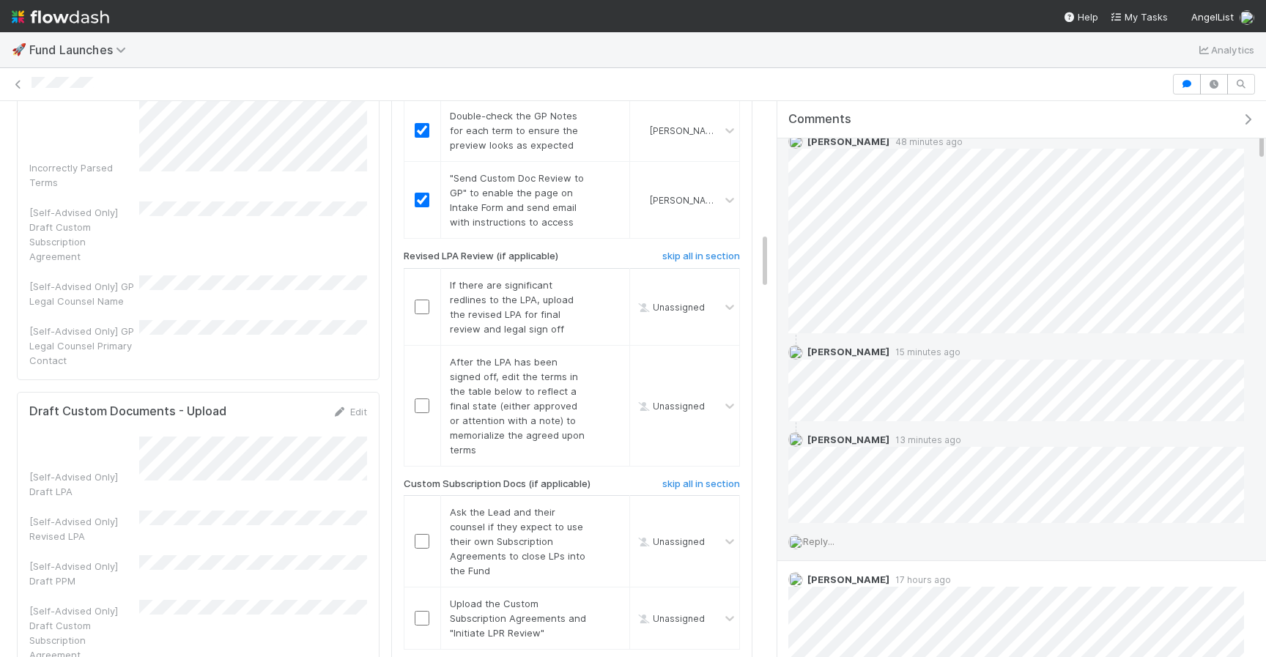
scroll to position [1319, 0]
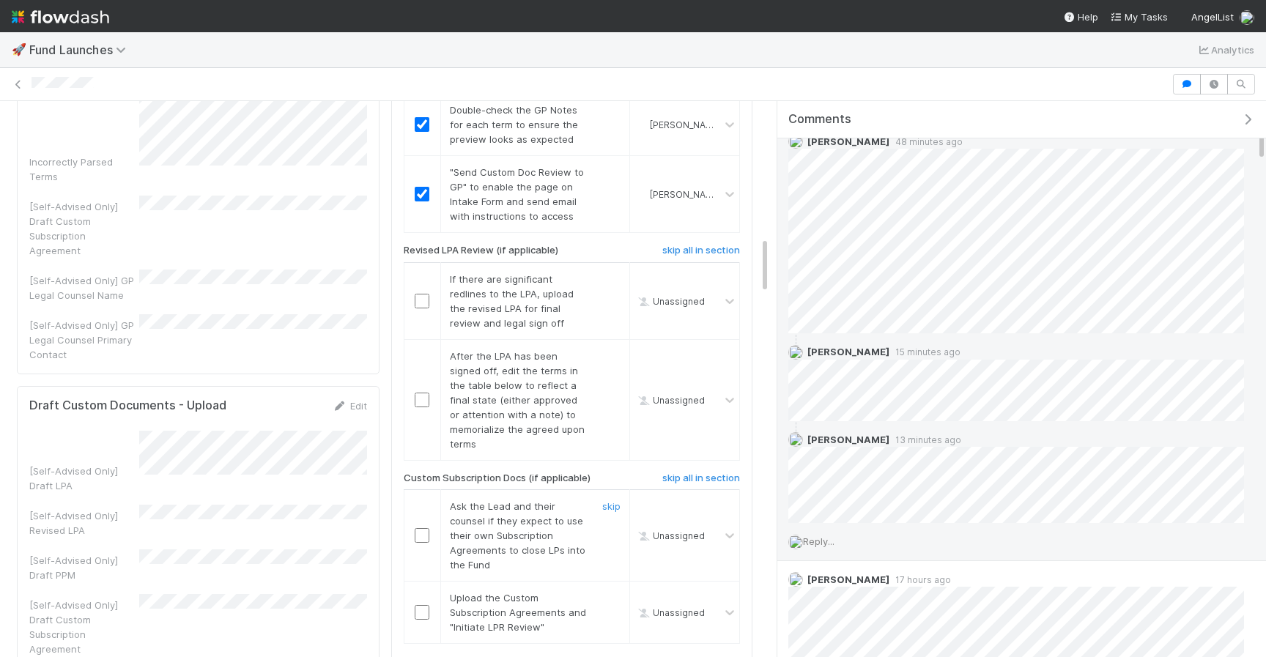
click at [423, 528] on input "checkbox" at bounding box center [422, 535] width 15 height 15
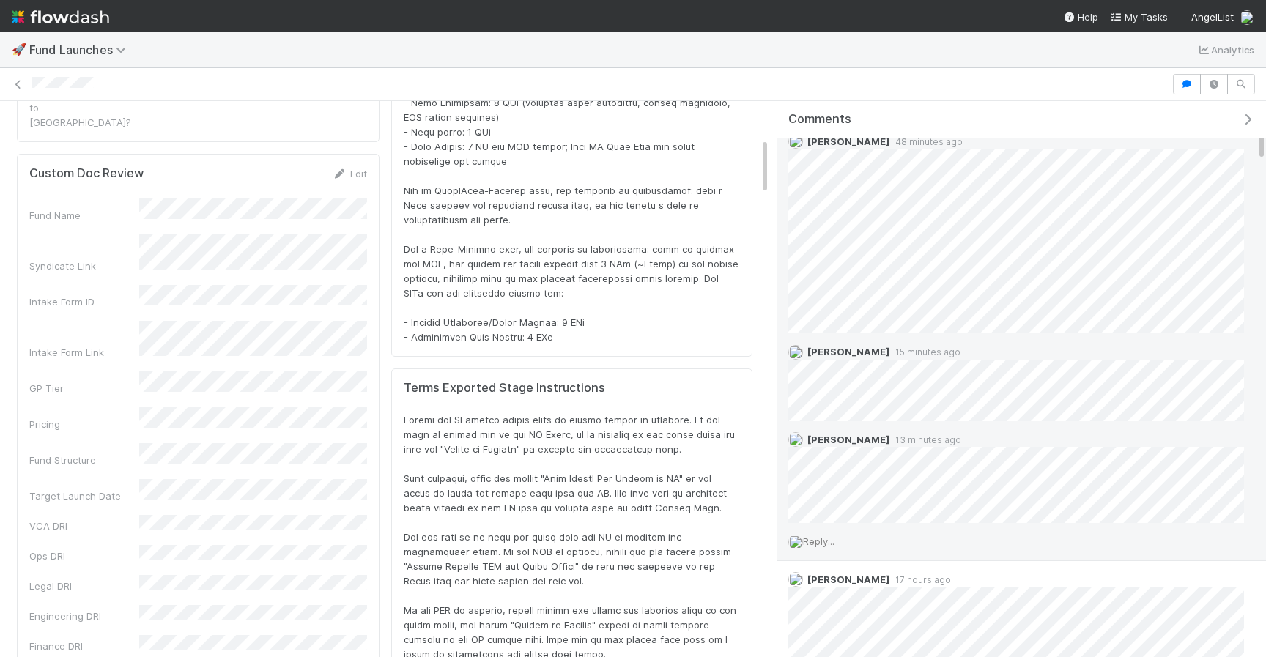
scroll to position [305, 0]
click at [364, 171] on link "Edit" at bounding box center [350, 177] width 34 height 12
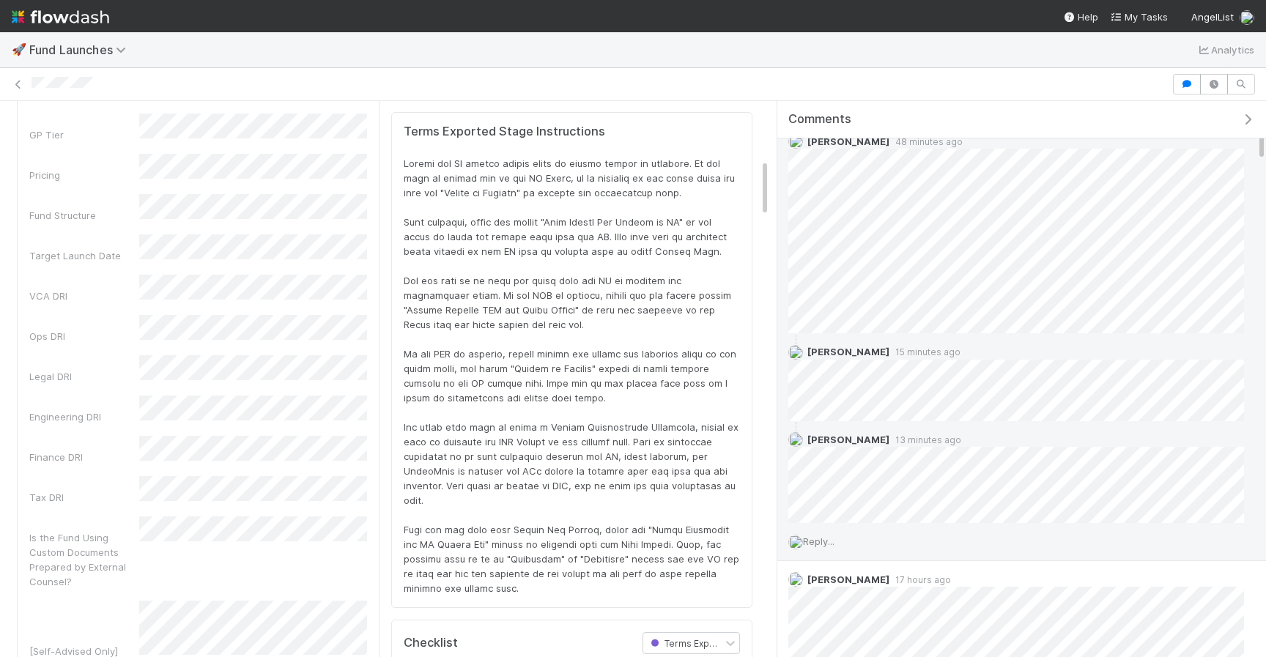
scroll to position [568, 0]
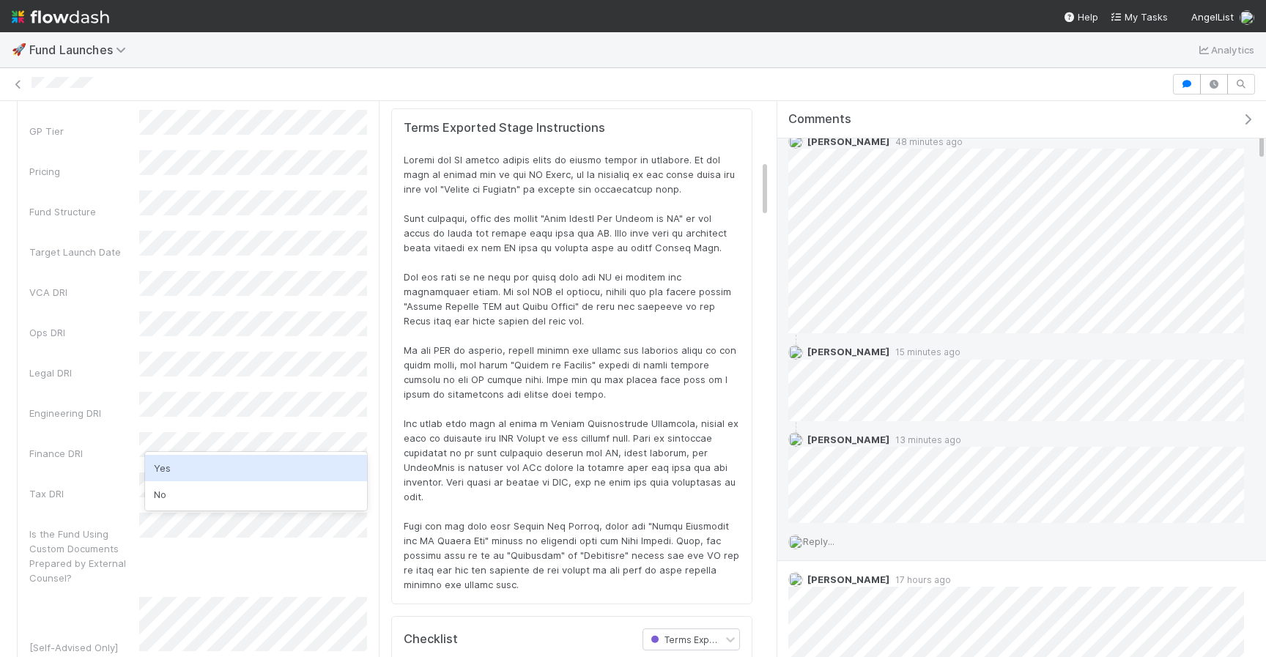
click at [179, 468] on div "Yes" at bounding box center [256, 468] width 222 height 26
click at [179, 513] on div "Is the Fund Using Custom Documents Prepared by External Counsel?" at bounding box center [198, 549] width 338 height 73
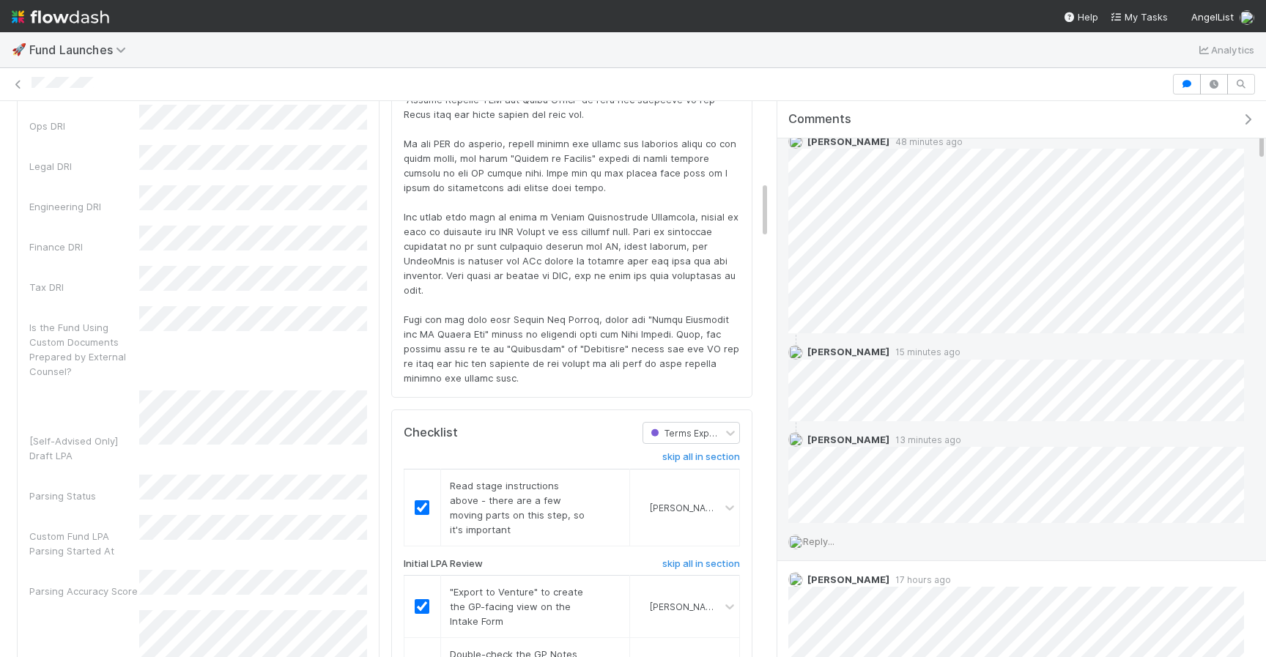
click at [61, 653] on div "Incorrectly Parsed Terms" at bounding box center [84, 667] width 110 height 29
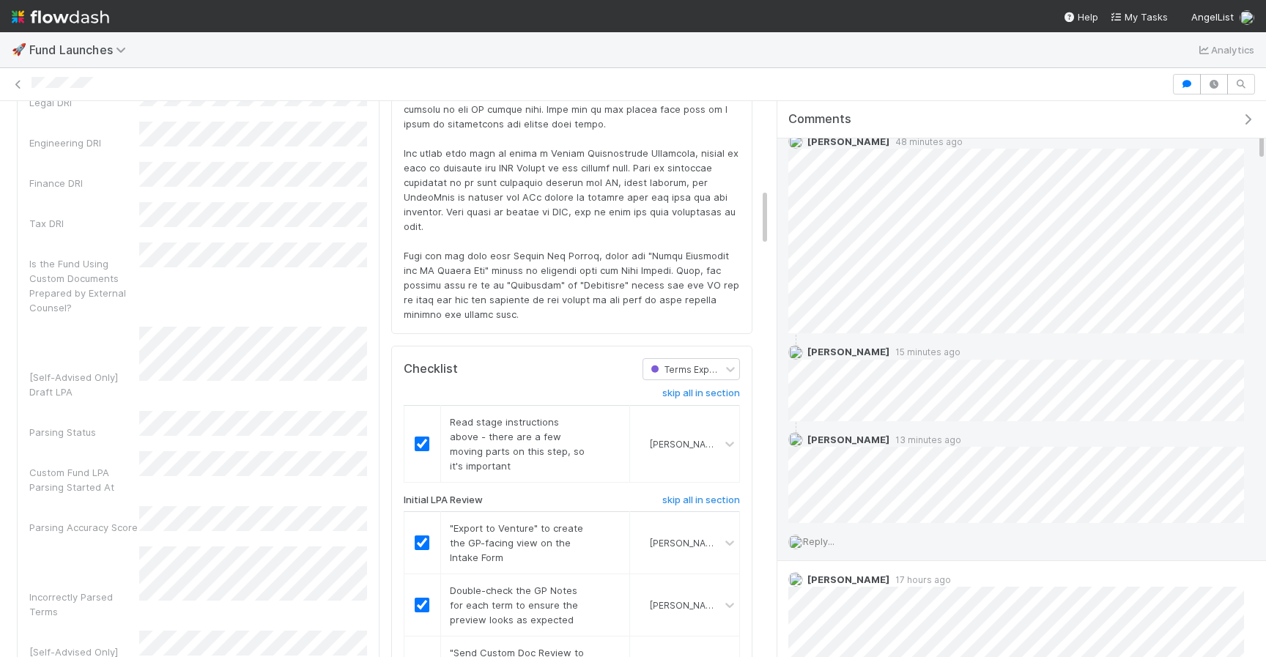
scroll to position [860, 0]
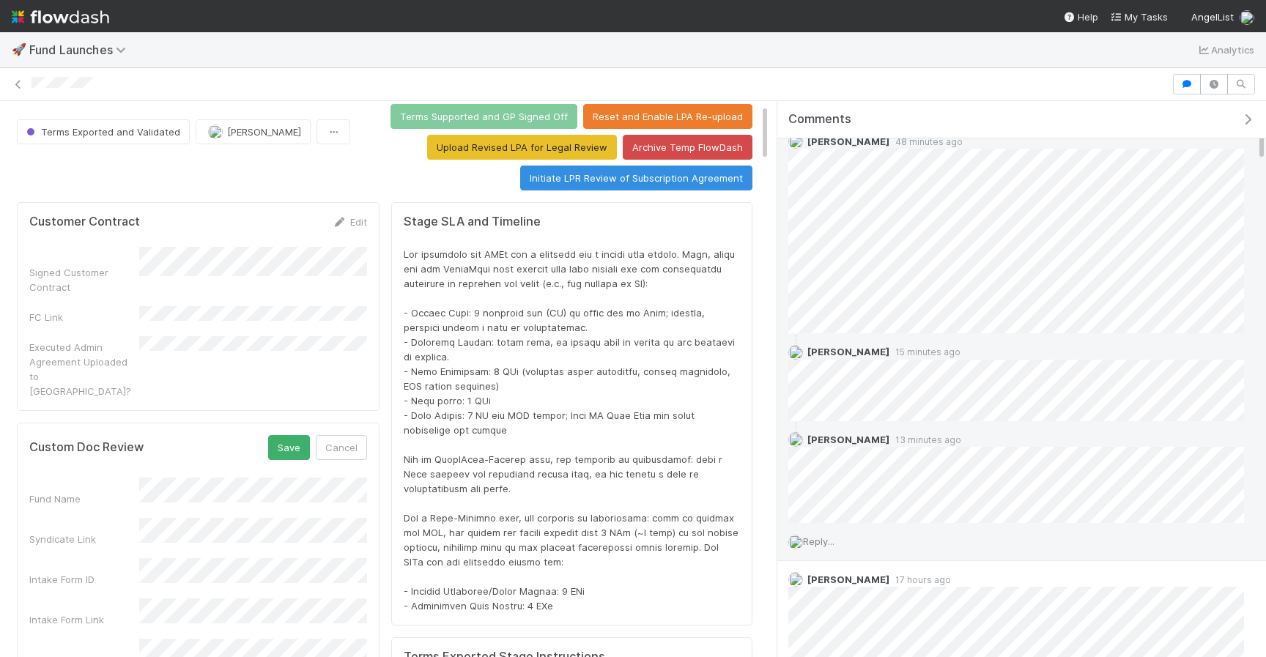
scroll to position [28, 0]
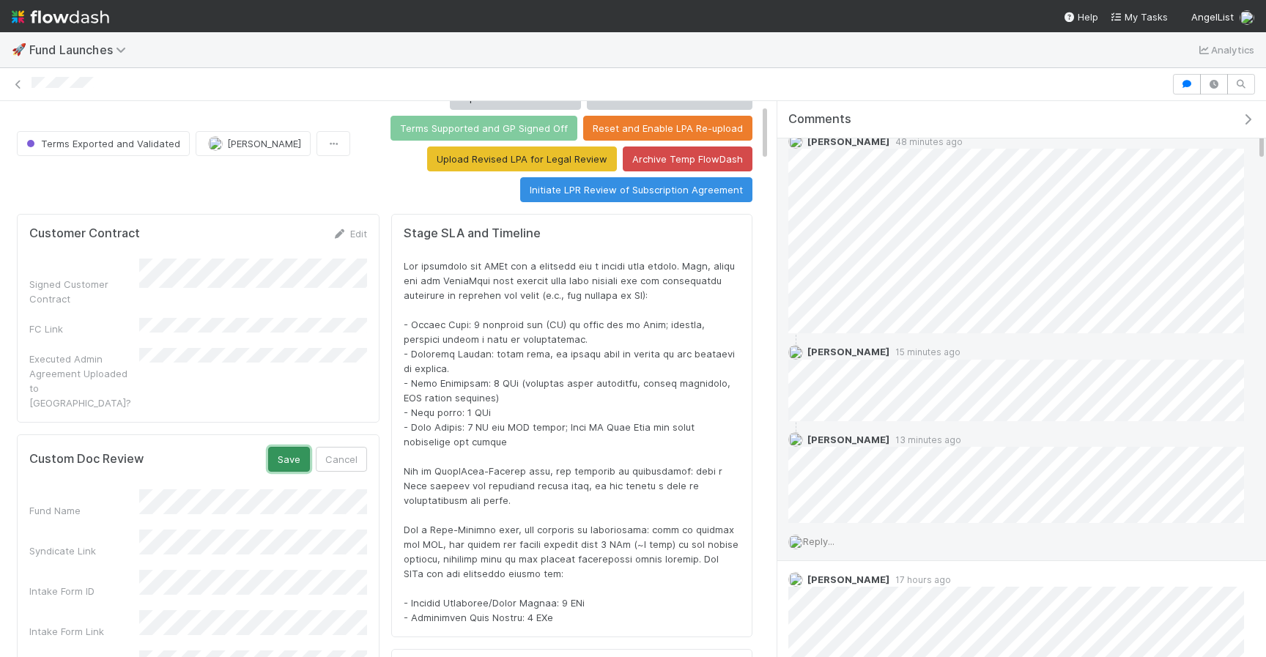
click at [289, 447] on button "Save" at bounding box center [289, 459] width 42 height 25
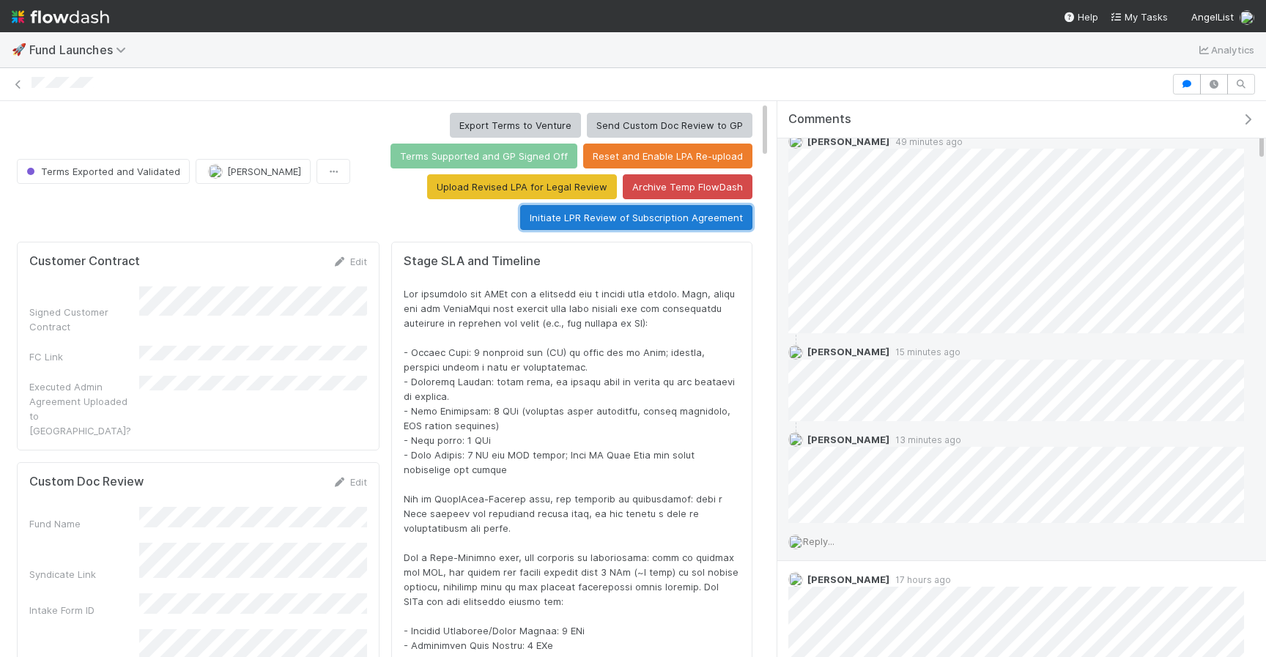
click at [614, 223] on button "Initiate LPR Review of Subscription Agreement" at bounding box center [636, 217] width 232 height 25
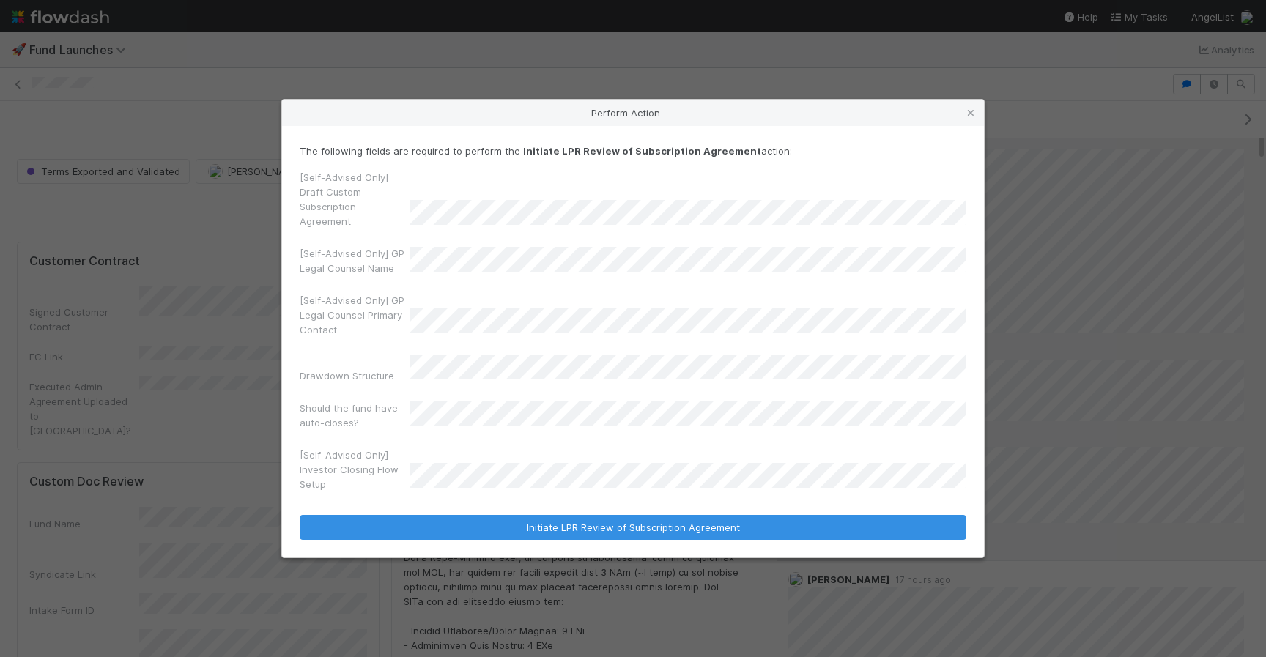
click at [523, 293] on div "[Self-Advised Only] GP Legal Counsel Primary Contact" at bounding box center [633, 318] width 666 height 50
click at [490, 447] on div "[Self-Advised Only] Investor Closing Flow Setup" at bounding box center [633, 472] width 666 height 50
click at [447, 447] on div "[Self-Advised Only] Investor Closing Flow Setup" at bounding box center [633, 472] width 666 height 50
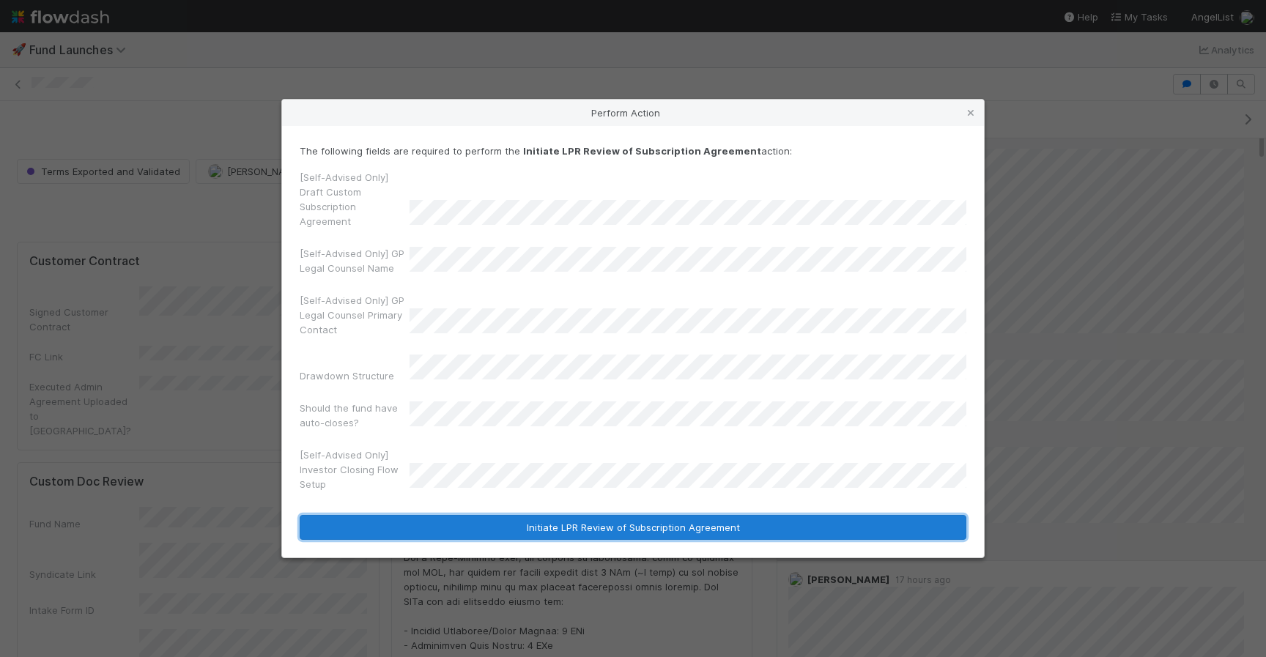
click at [462, 515] on button "Initiate LPR Review of Subscription Agreement" at bounding box center [633, 527] width 666 height 25
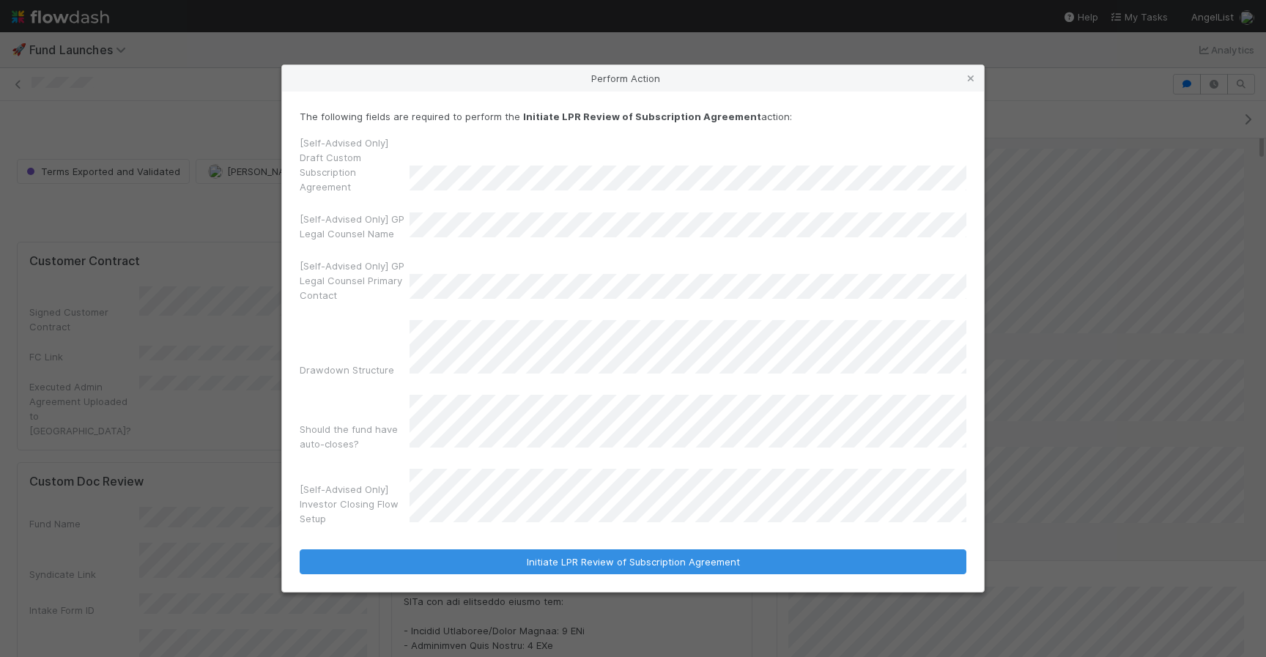
click at [368, 360] on div "Drawdown Structure" at bounding box center [633, 351] width 666 height 62
click at [439, 469] on div "[Self-Advised Only] Investor Closing Flow Setup" at bounding box center [633, 500] width 666 height 62
click at [393, 447] on div "[Self-Advised Only] Draft Custom Subscription Agreement [Self-Advised Only] GP …" at bounding box center [633, 332] width 666 height 395
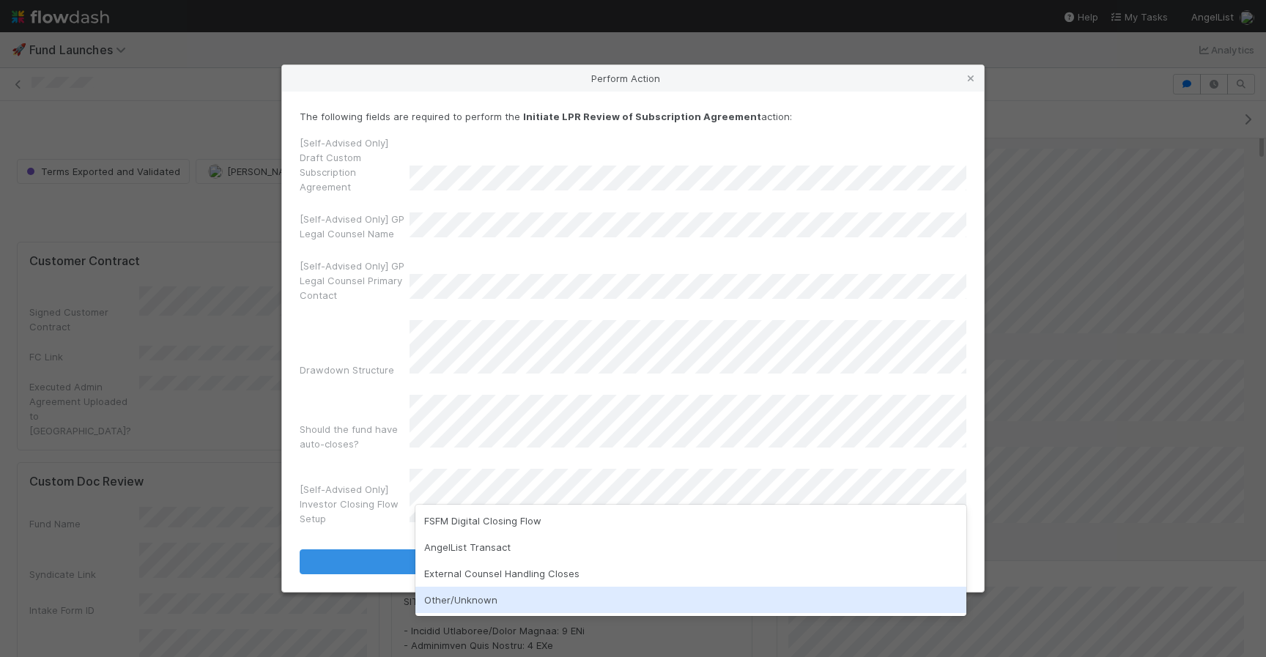
click at [458, 598] on div "Other/Unknown" at bounding box center [690, 600] width 551 height 26
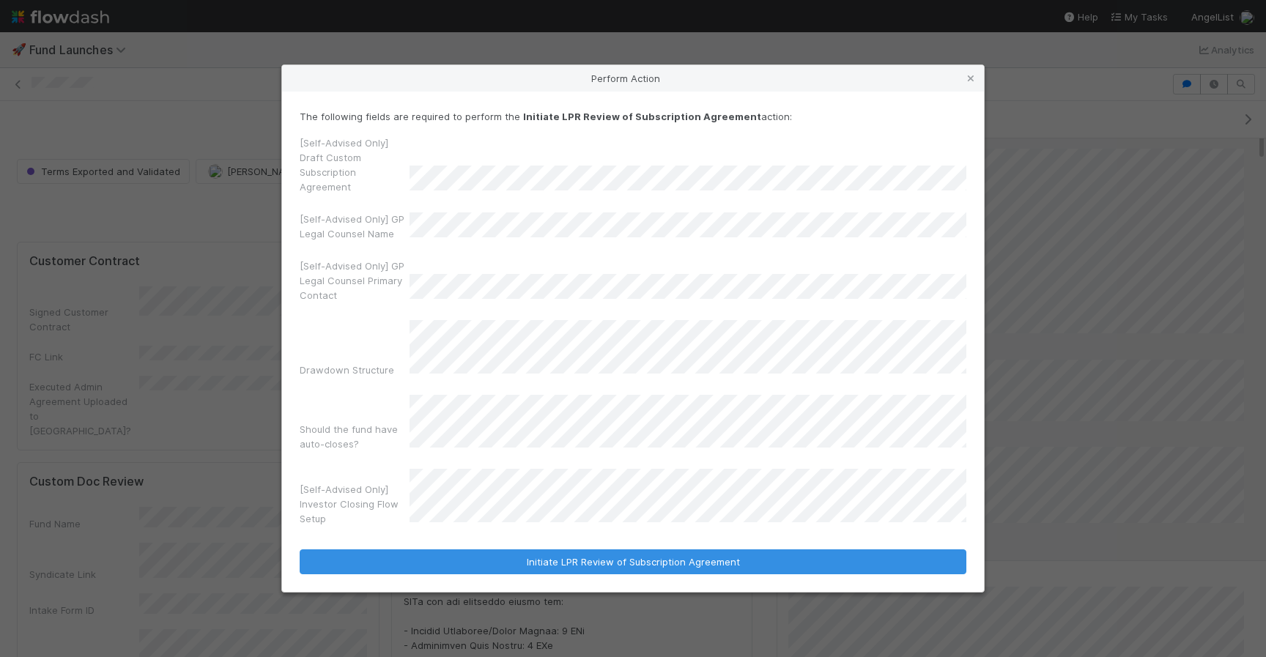
click at [486, 469] on div "[Self-Advised Only] Investor Closing Flow Setup" at bounding box center [633, 500] width 666 height 62
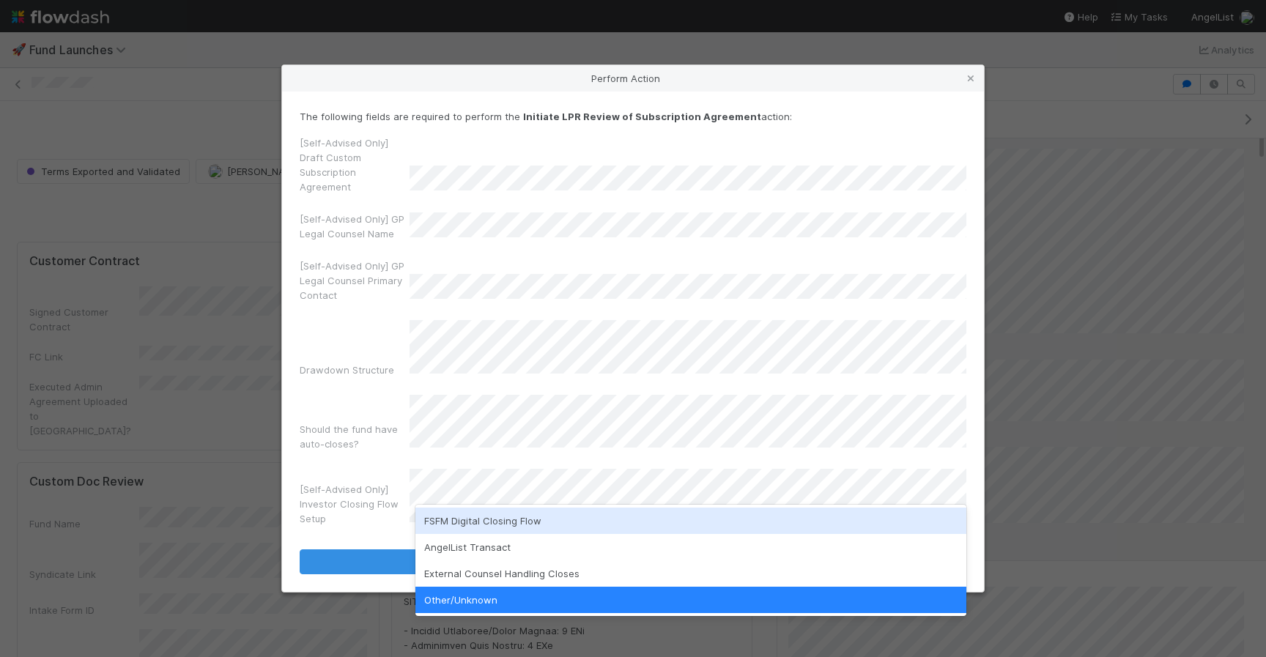
click at [489, 524] on div "FSFM Digital Closing Flow" at bounding box center [690, 521] width 551 height 26
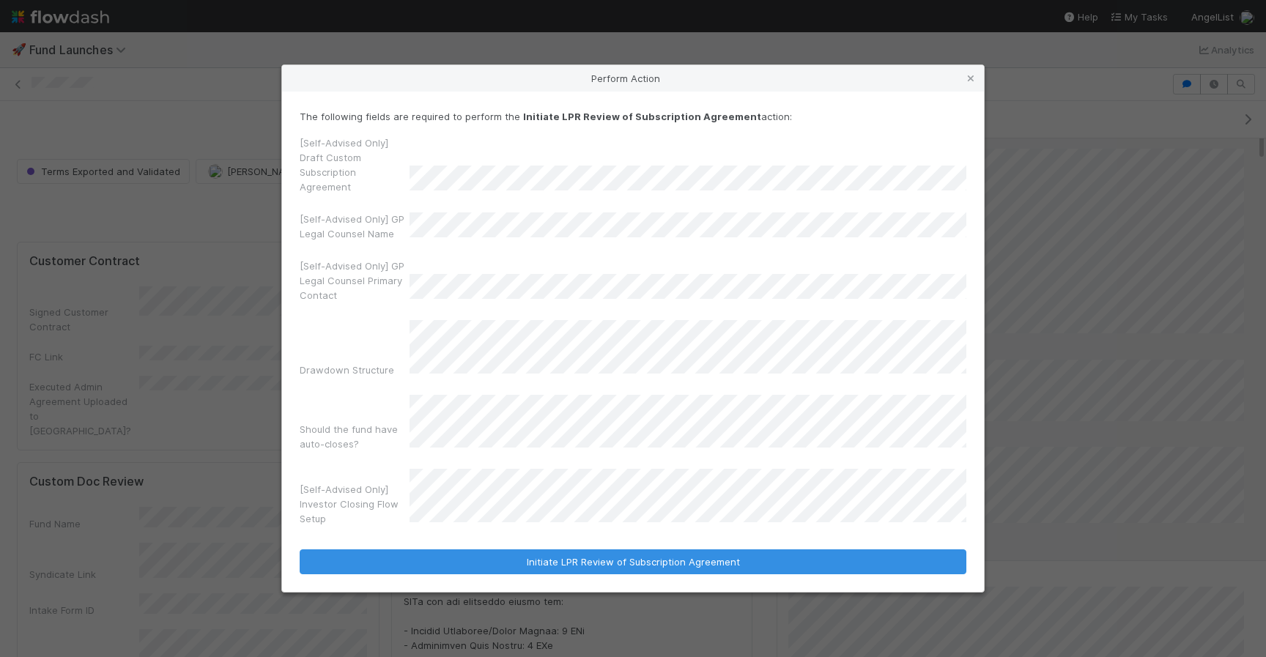
click at [499, 441] on div "[Self-Advised Only] Draft Custom Subscription Agreement [Self-Advised Only] GP …" at bounding box center [633, 332] width 666 height 395
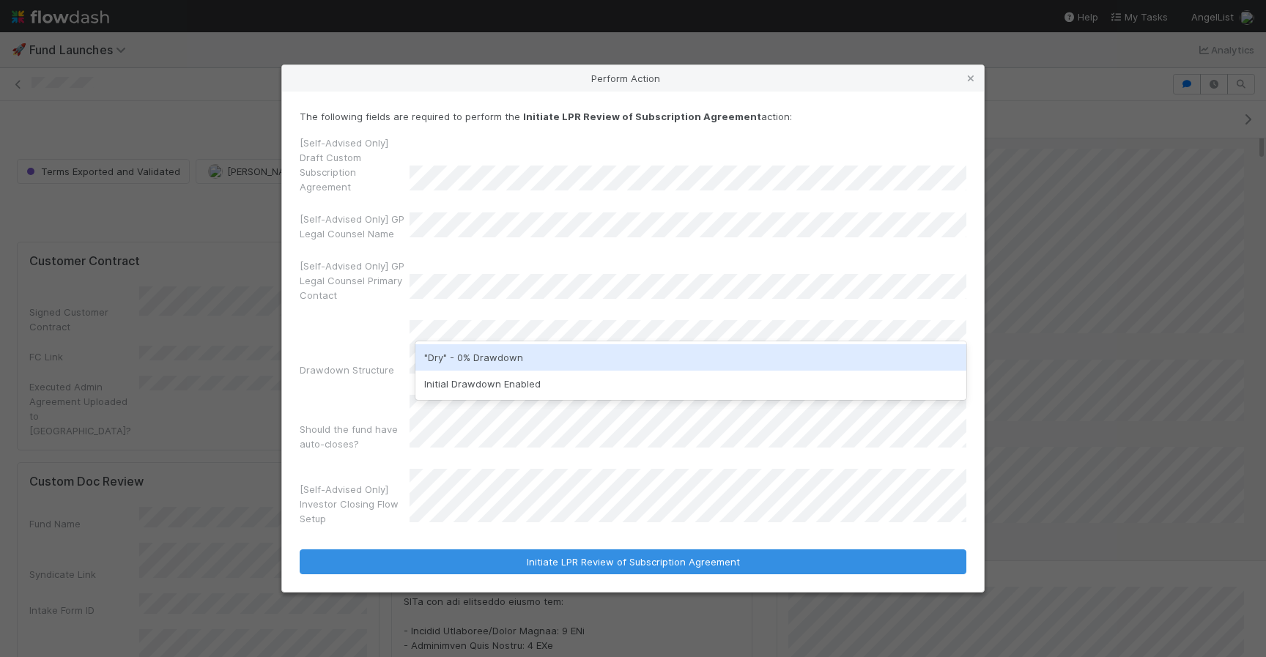
click at [375, 374] on div "[Self-Advised Only] Draft Custom Subscription Agreement [Self-Advised Only] GP …" at bounding box center [633, 332] width 666 height 395
click at [393, 441] on div "[Self-Advised Only] Draft Custom Subscription Agreement [Self-Advised Only] GP …" at bounding box center [633, 332] width 666 height 395
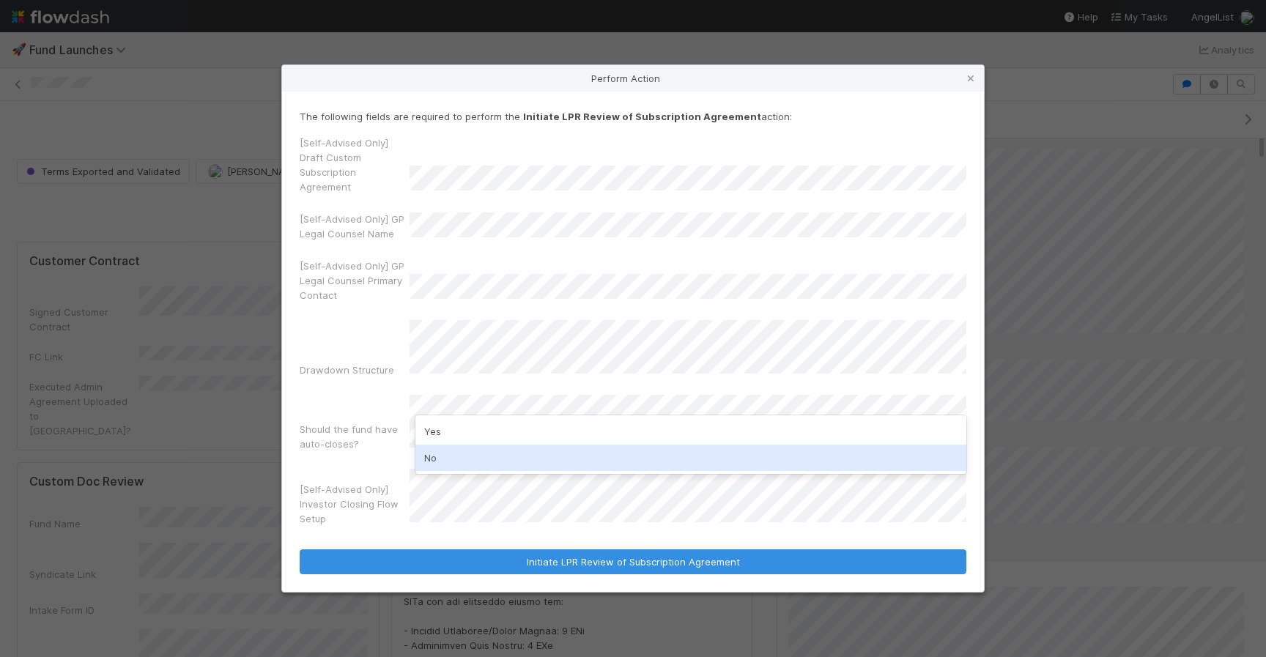
click at [477, 447] on div "No" at bounding box center [690, 458] width 551 height 26
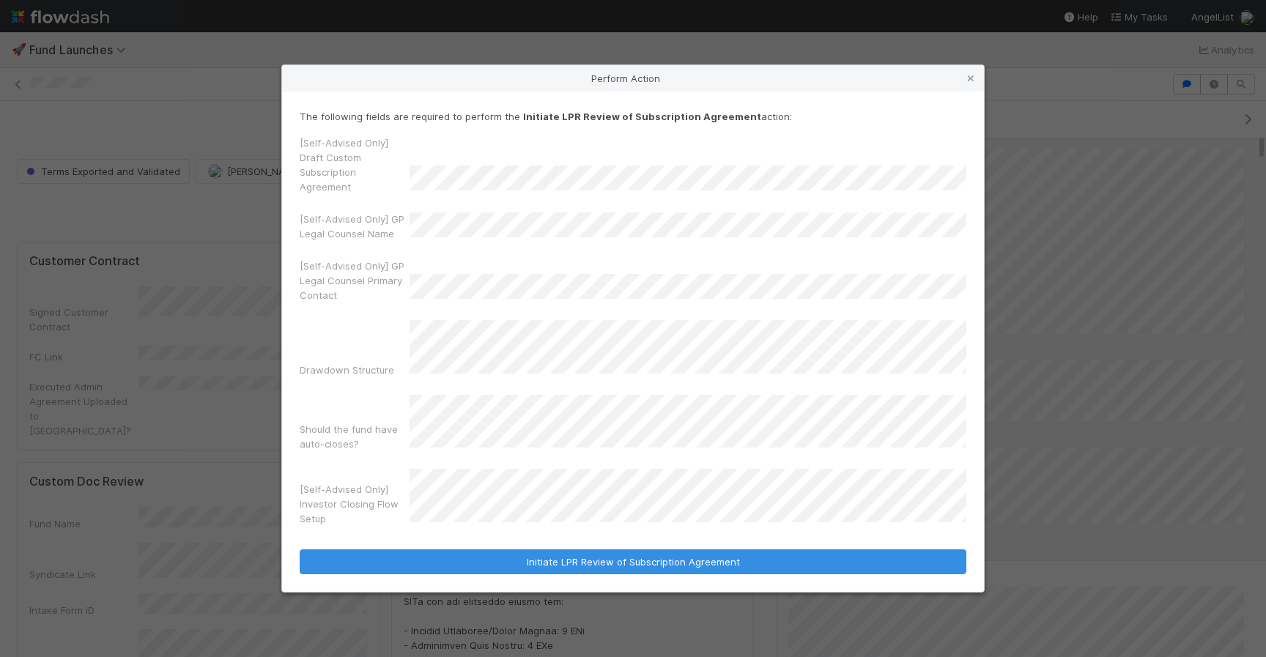
click at [483, 469] on div "[Self-Advised Only] Investor Closing Flow Setup" at bounding box center [633, 500] width 666 height 62
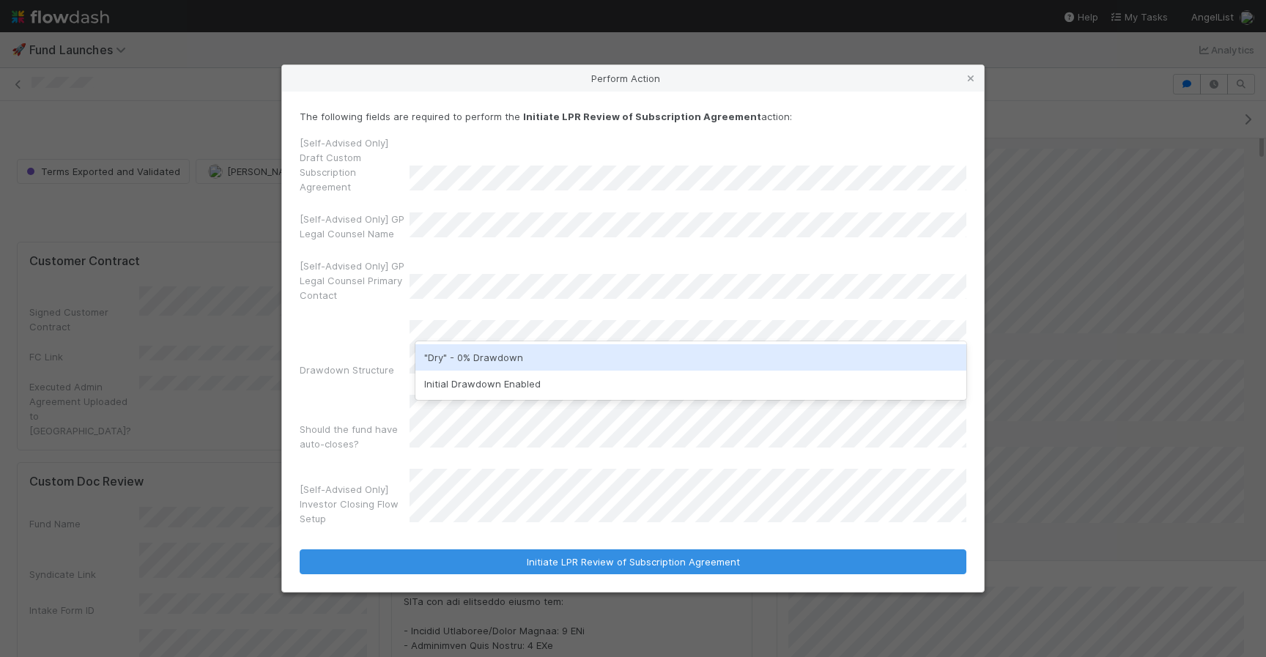
click at [520, 355] on div ""Dry" - 0% Drawdown" at bounding box center [690, 357] width 551 height 26
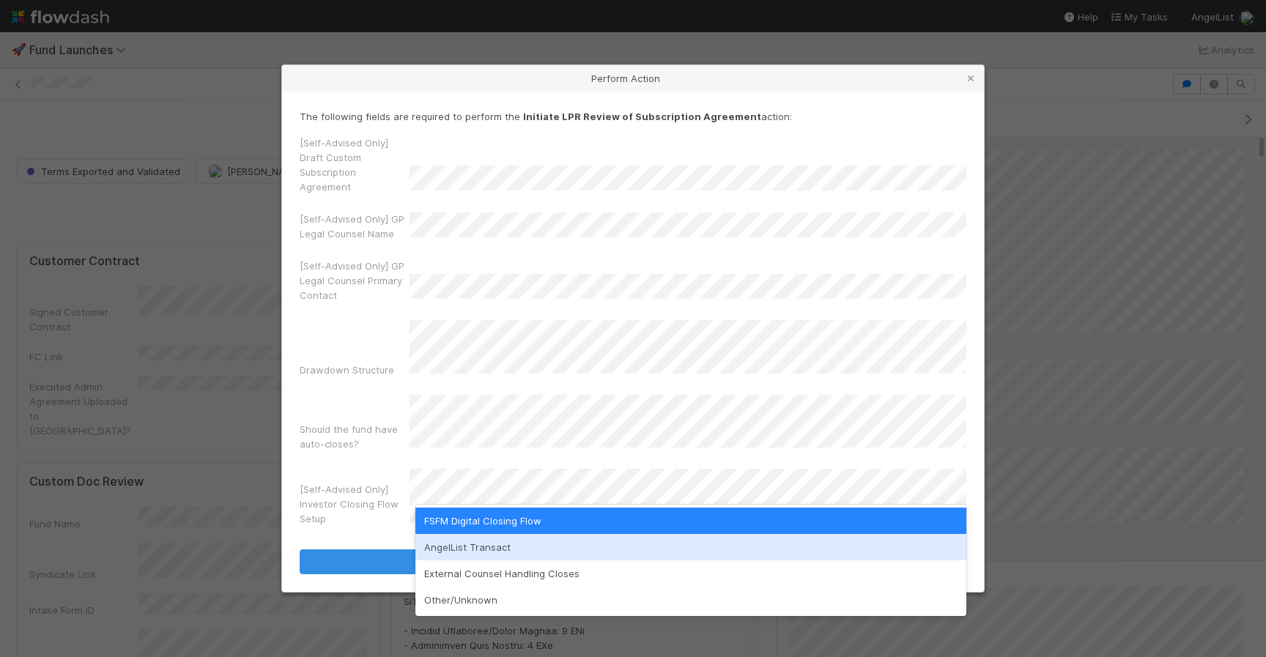
click at [704, 109] on div "The following fields are required to perform the Initiate LPR Review of Subscri…" at bounding box center [633, 341] width 702 height 499
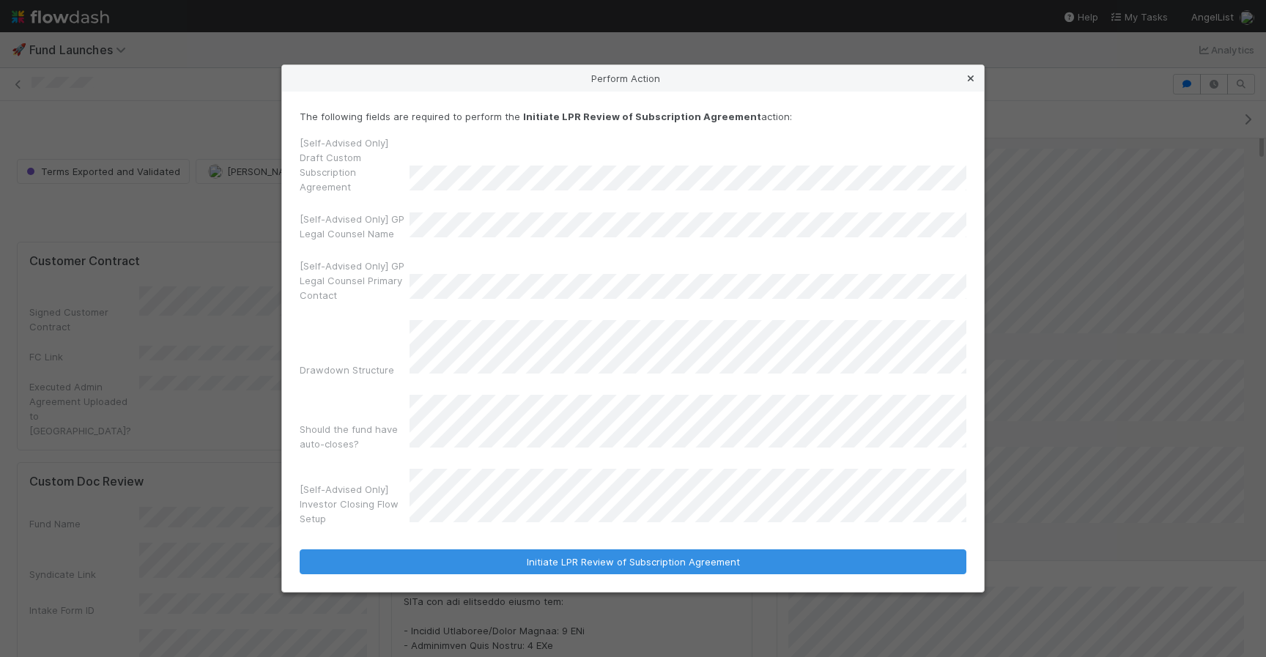
click at [976, 77] on link at bounding box center [970, 78] width 15 height 15
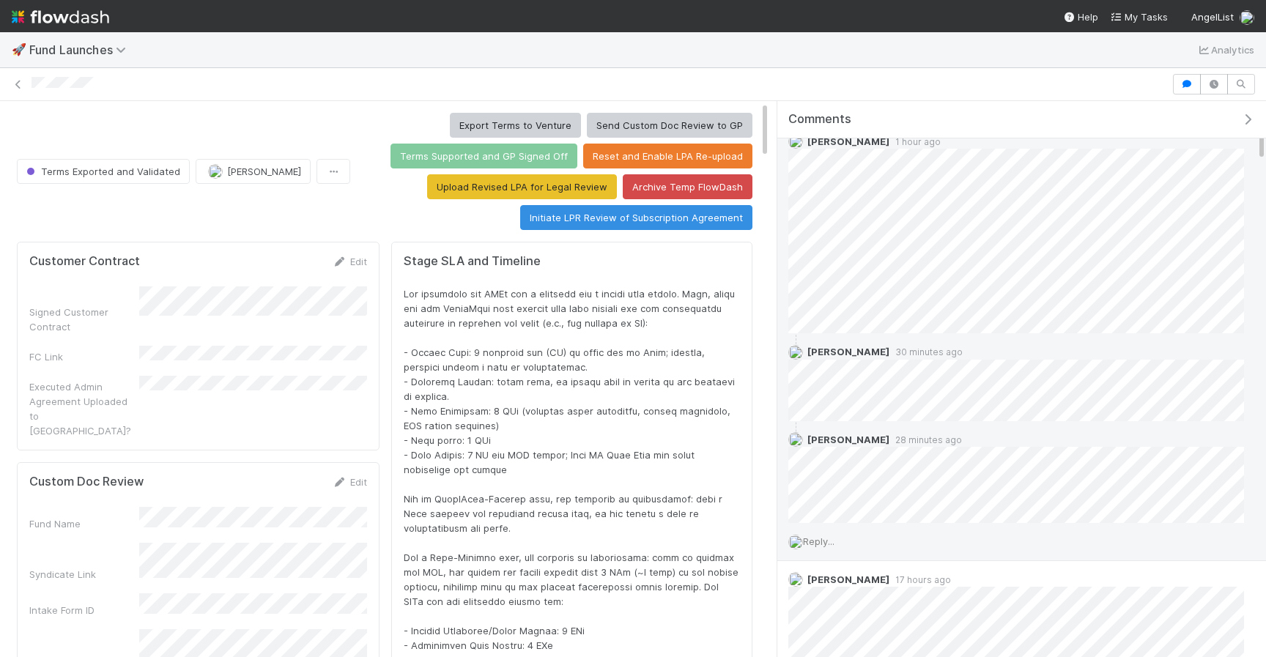
click at [976, 77] on div at bounding box center [598, 84] width 1135 height 15
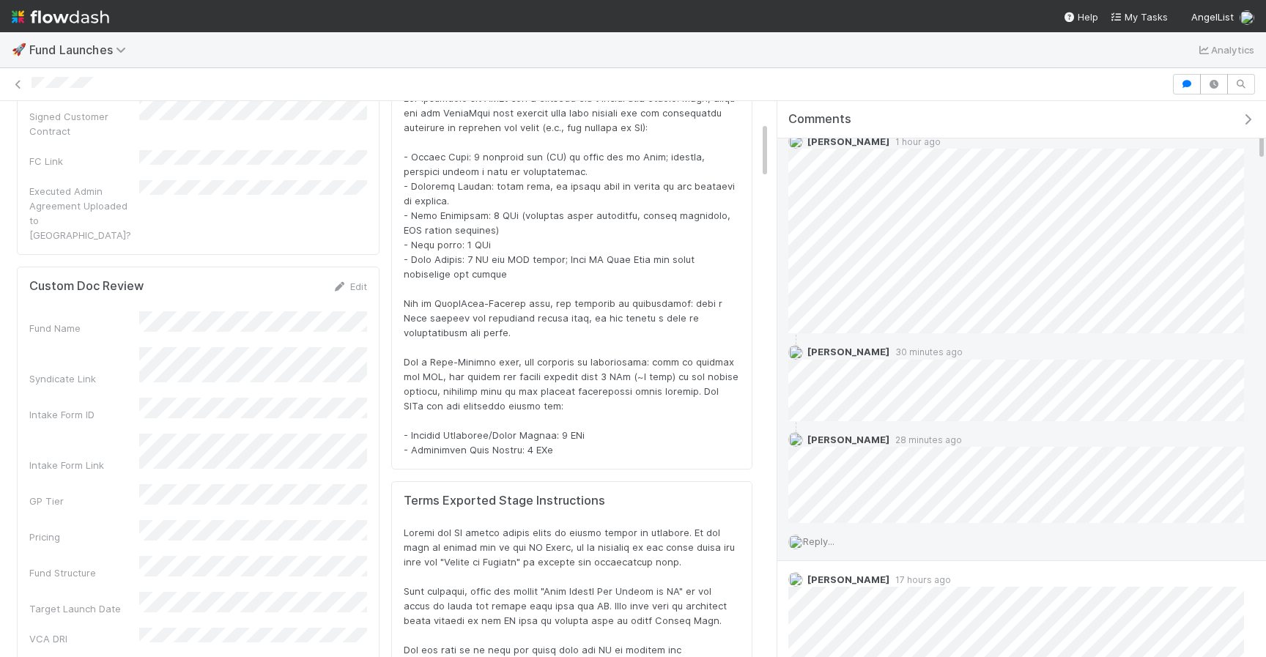
scroll to position [208, 0]
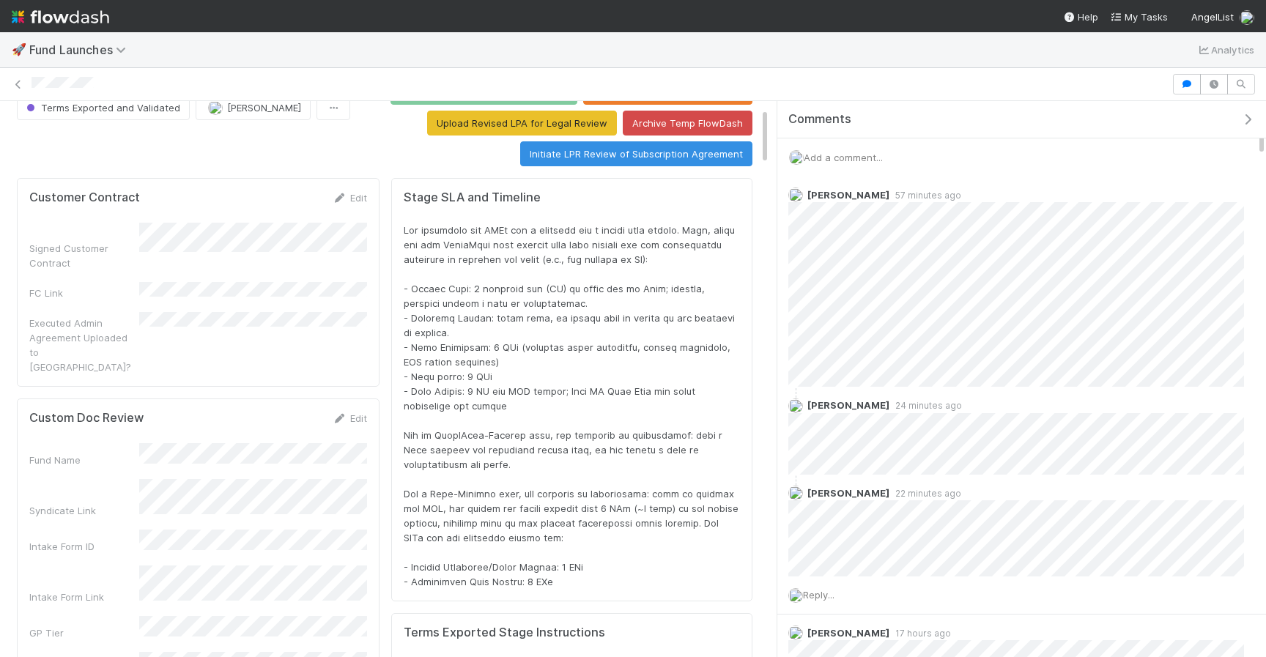
scroll to position [62, 0]
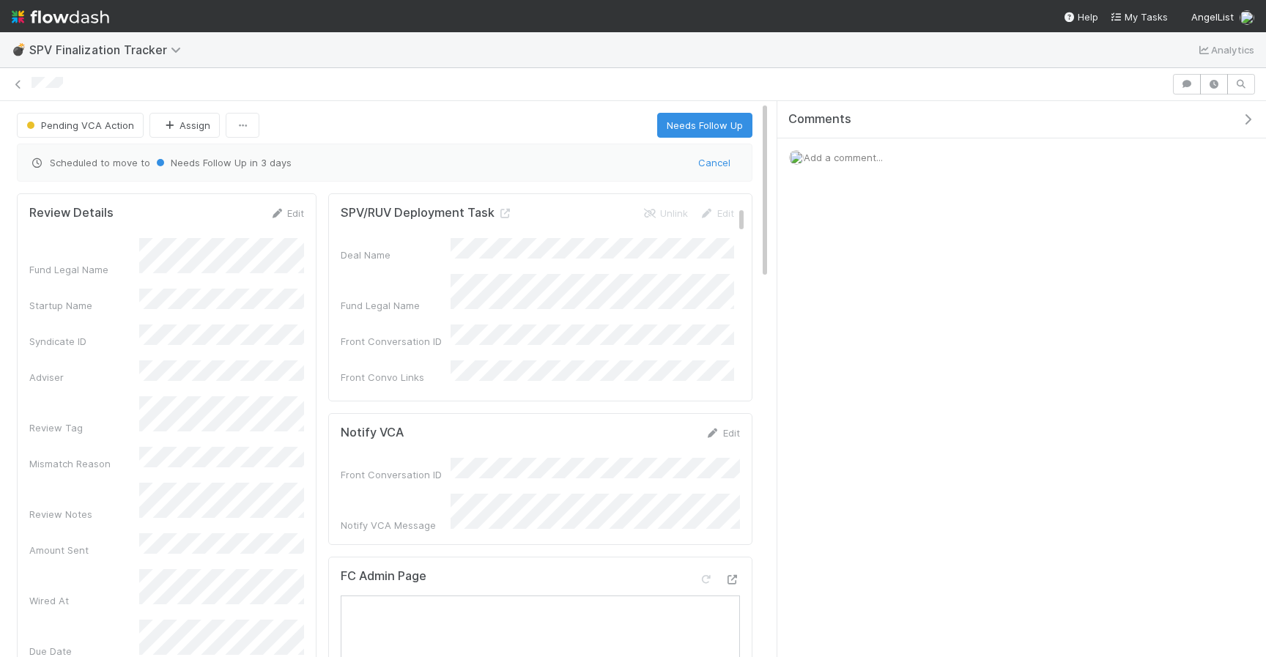
click at [853, 149] on div "Add a comment..." at bounding box center [1021, 157] width 489 height 38
click at [852, 157] on span "Add a comment..." at bounding box center [842, 158] width 79 height 12
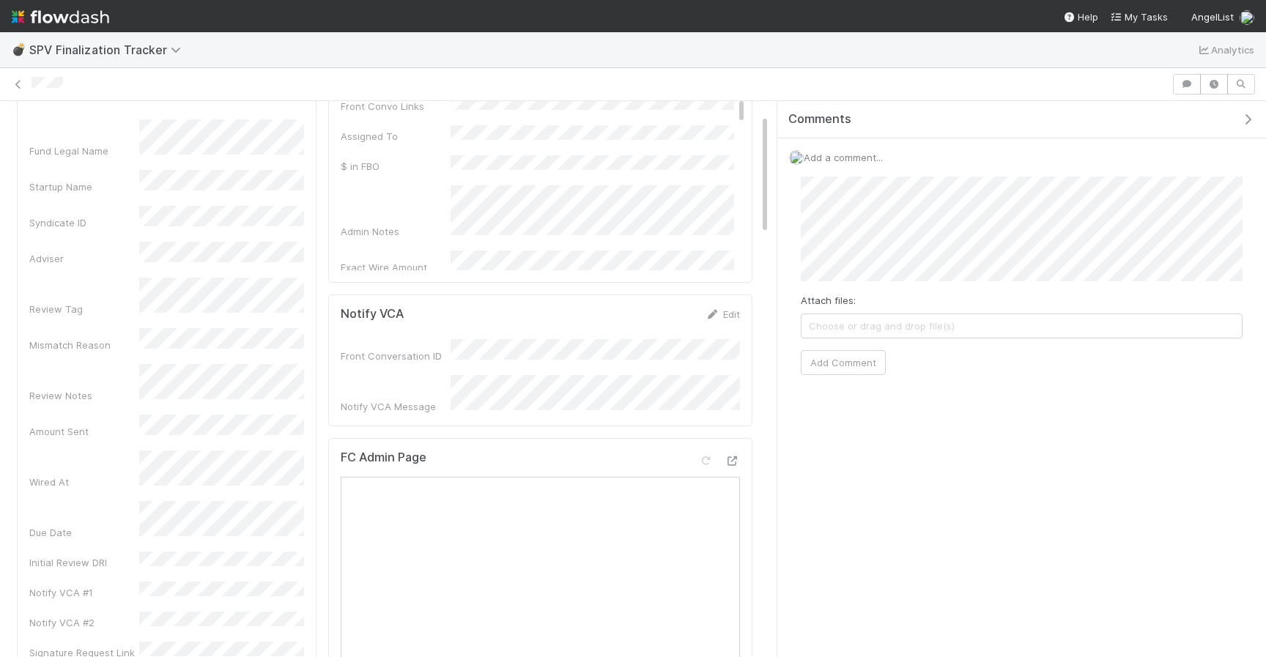
scroll to position [123, 0]
click at [853, 355] on button "Add Comment" at bounding box center [843, 362] width 85 height 25
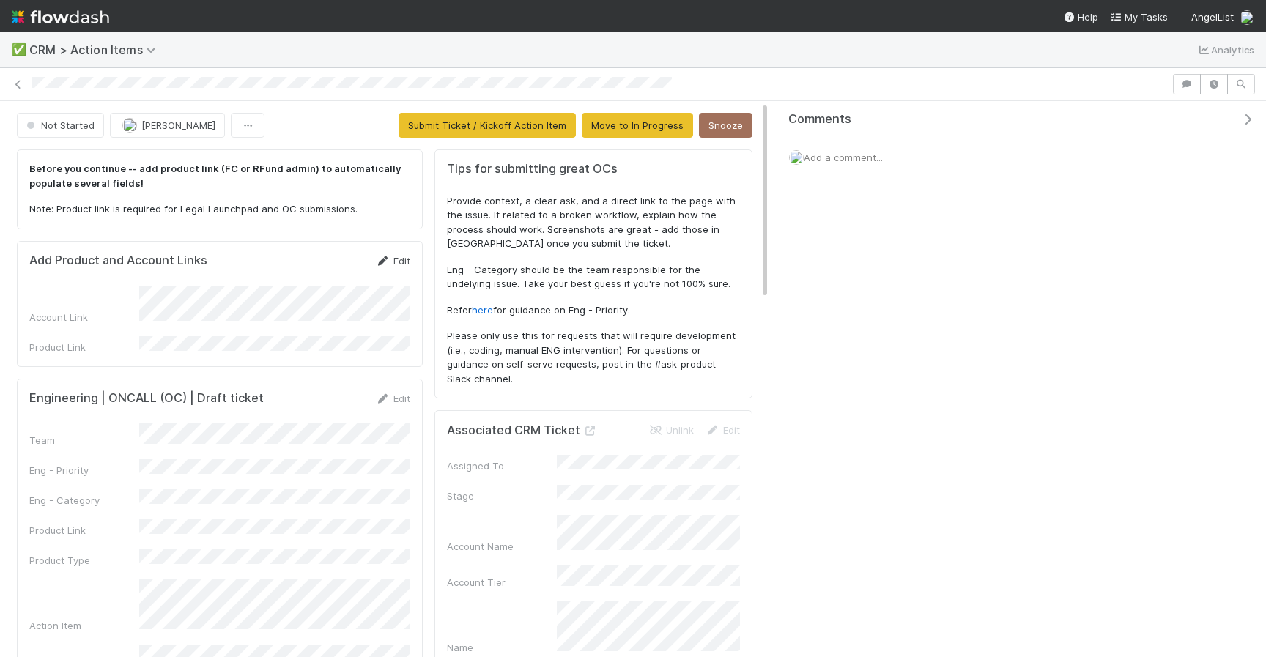
click at [387, 261] on icon at bounding box center [383, 261] width 15 height 10
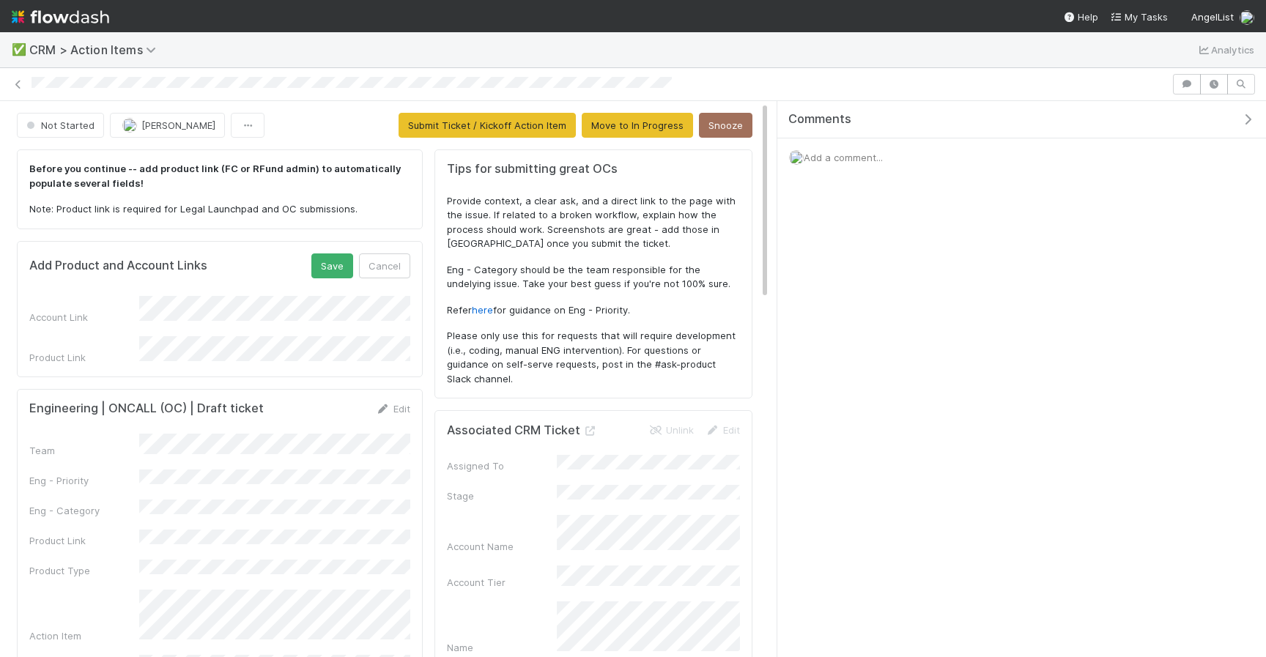
click at [326, 359] on div "Add Product and Account Links Save Cancel Account Link Product Link" at bounding box center [220, 309] width 406 height 136
click at [330, 276] on button "Save" at bounding box center [332, 265] width 42 height 25
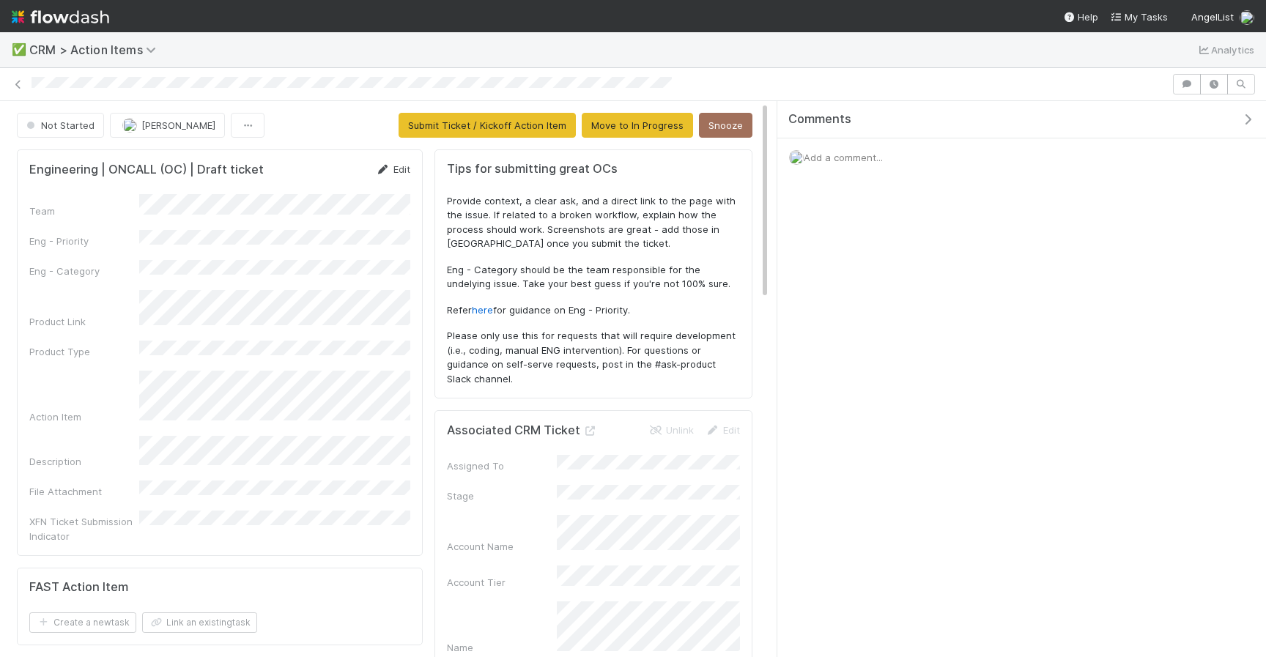
click at [400, 170] on link "Edit" at bounding box center [393, 169] width 34 height 12
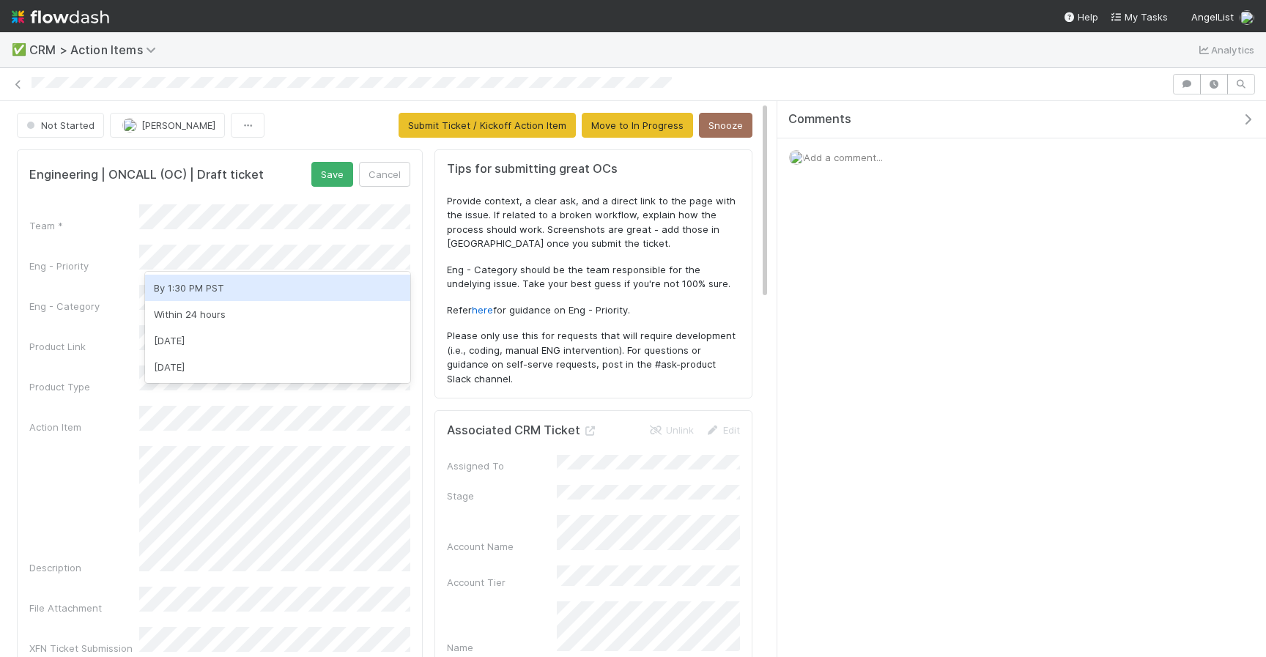
click at [207, 295] on div "By 1:30 PM PST" at bounding box center [277, 288] width 265 height 26
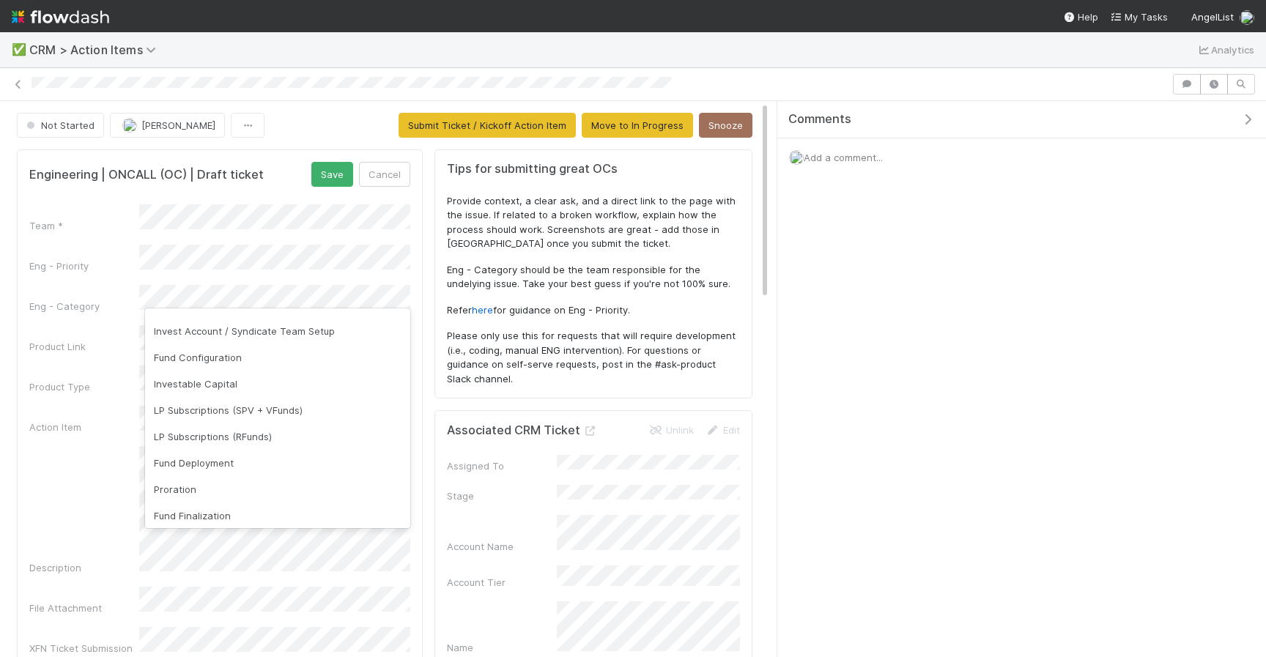
scroll to position [140, 0]
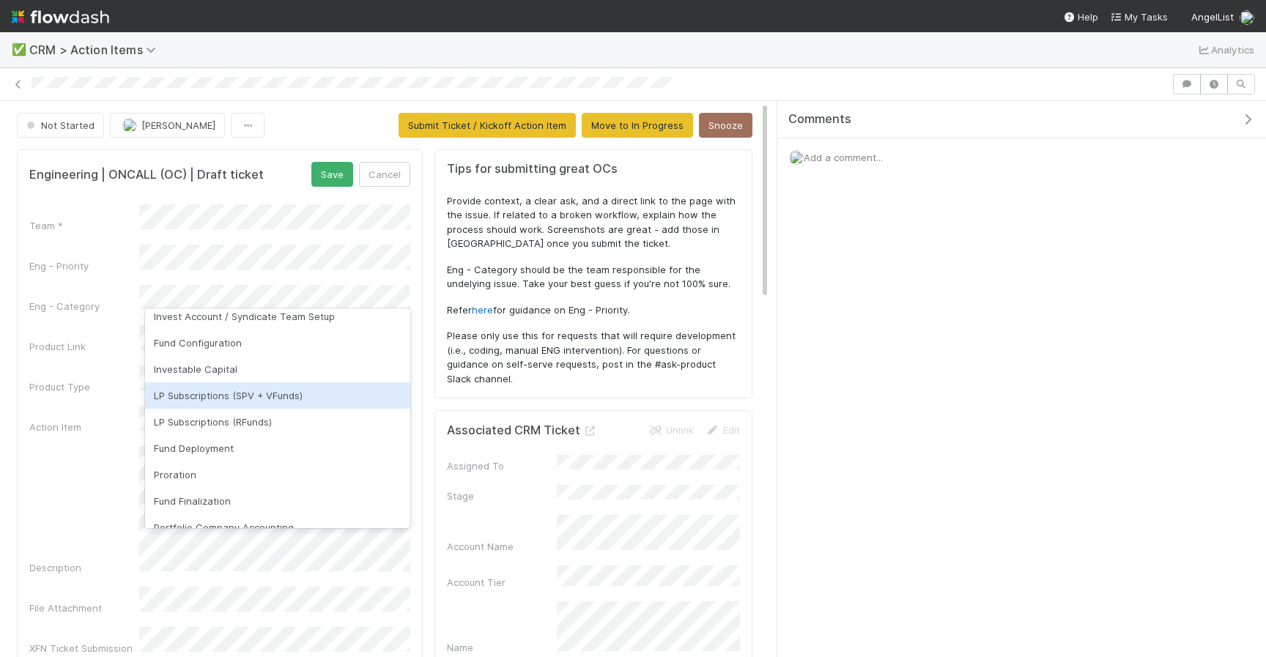
click at [273, 395] on div "LP Subscriptions (SPV + VFunds)" at bounding box center [277, 395] width 265 height 26
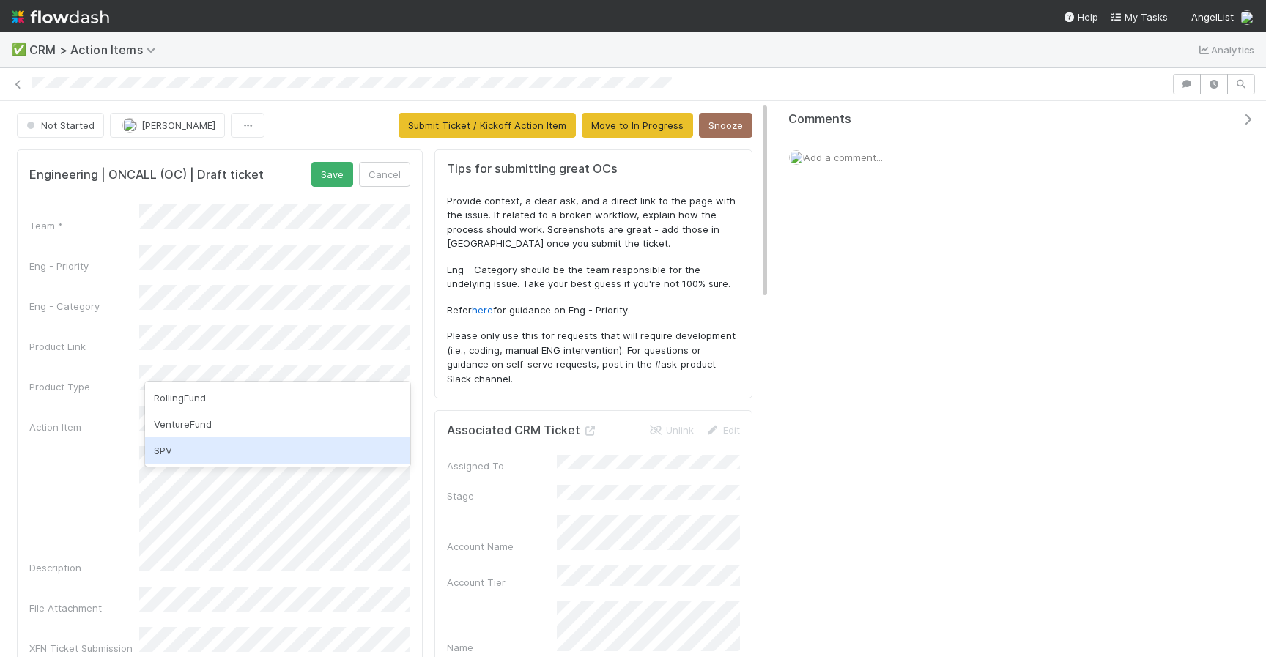
click at [270, 447] on div "SPV" at bounding box center [277, 450] width 265 height 26
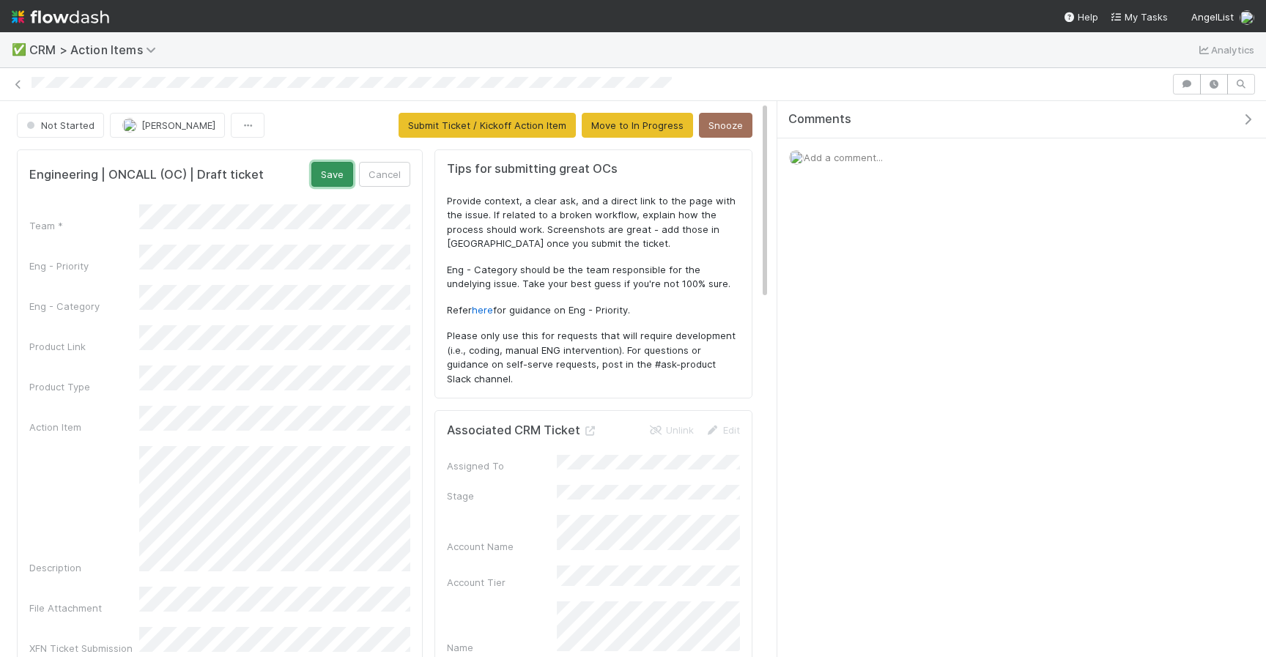
click at [335, 178] on button "Save" at bounding box center [332, 174] width 42 height 25
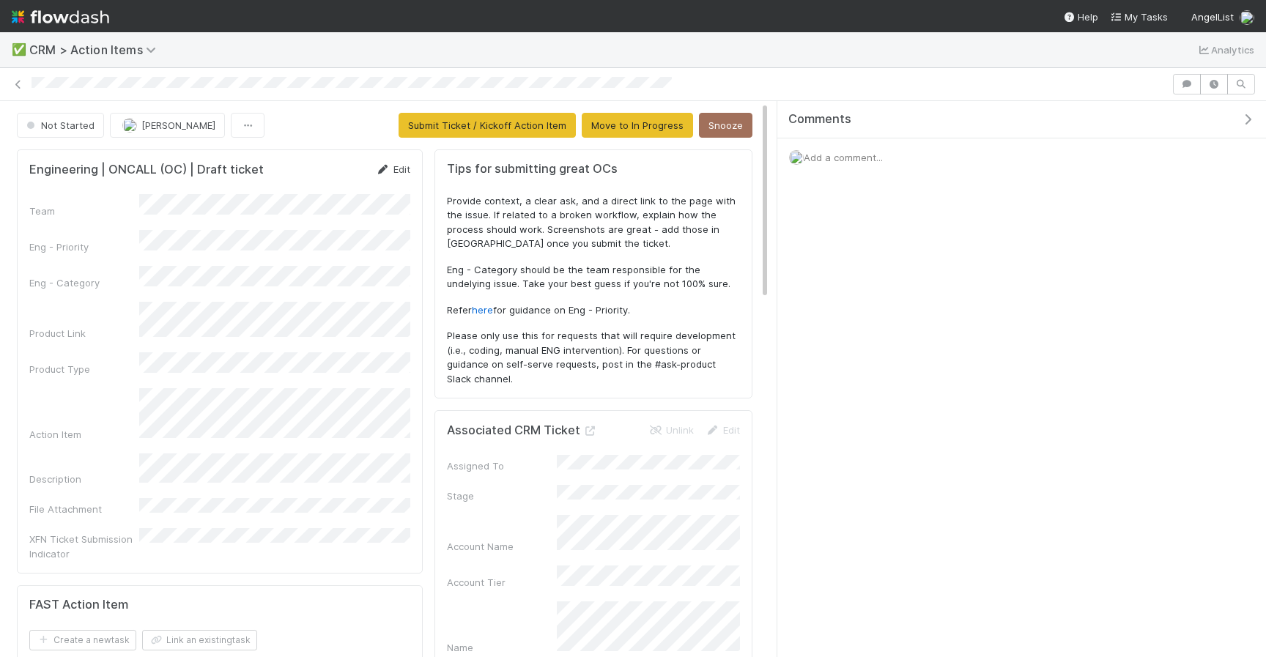
click at [398, 166] on link "Edit" at bounding box center [393, 169] width 34 height 12
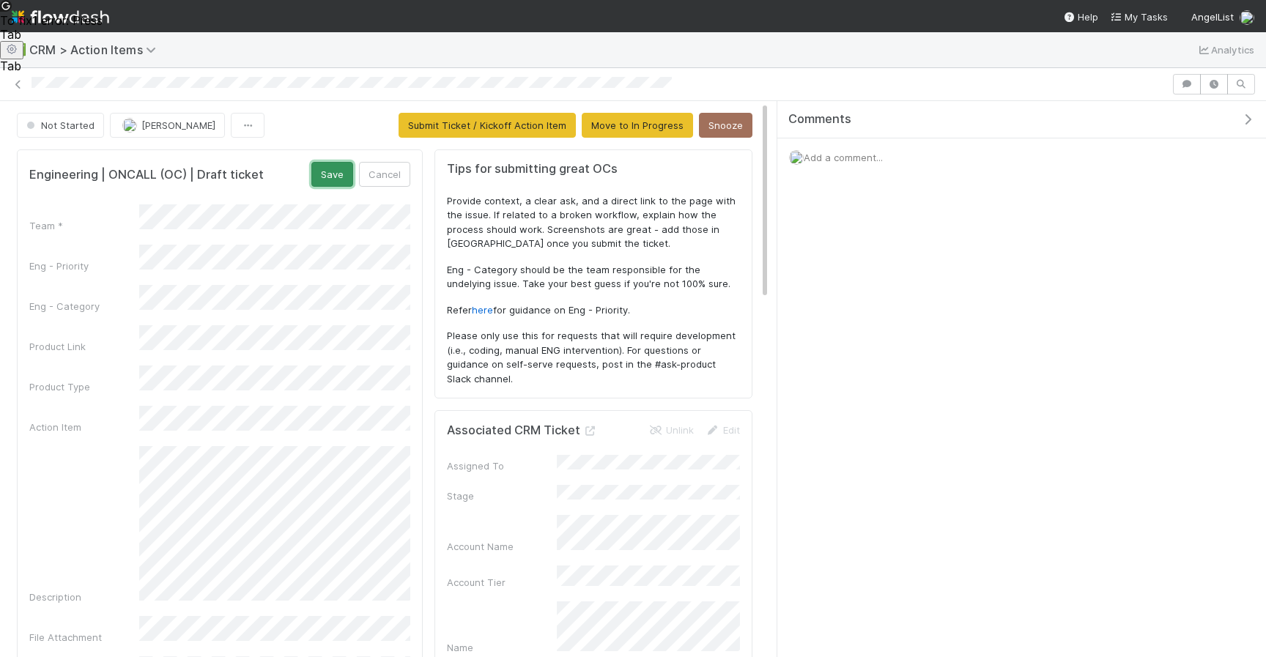
click at [331, 171] on button "Save" at bounding box center [332, 174] width 42 height 25
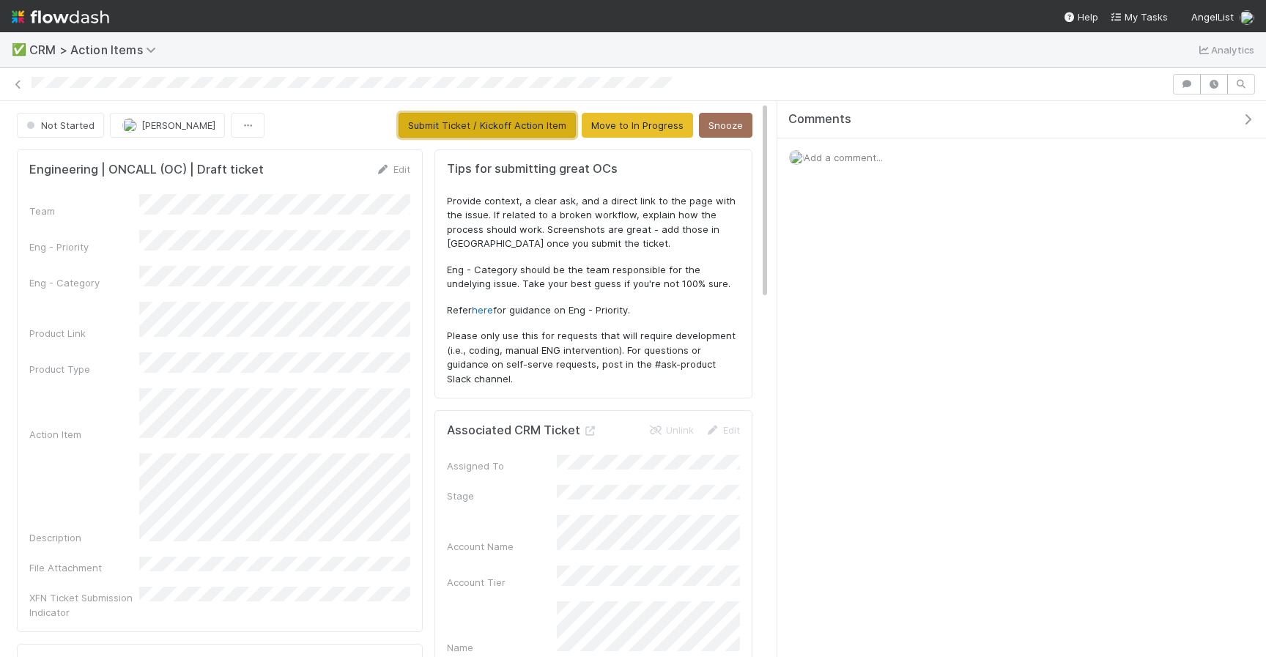
click at [461, 136] on button "Submit Ticket / Kickoff Action Item" at bounding box center [486, 125] width 177 height 25
